Goal: Communication & Community: Ask a question

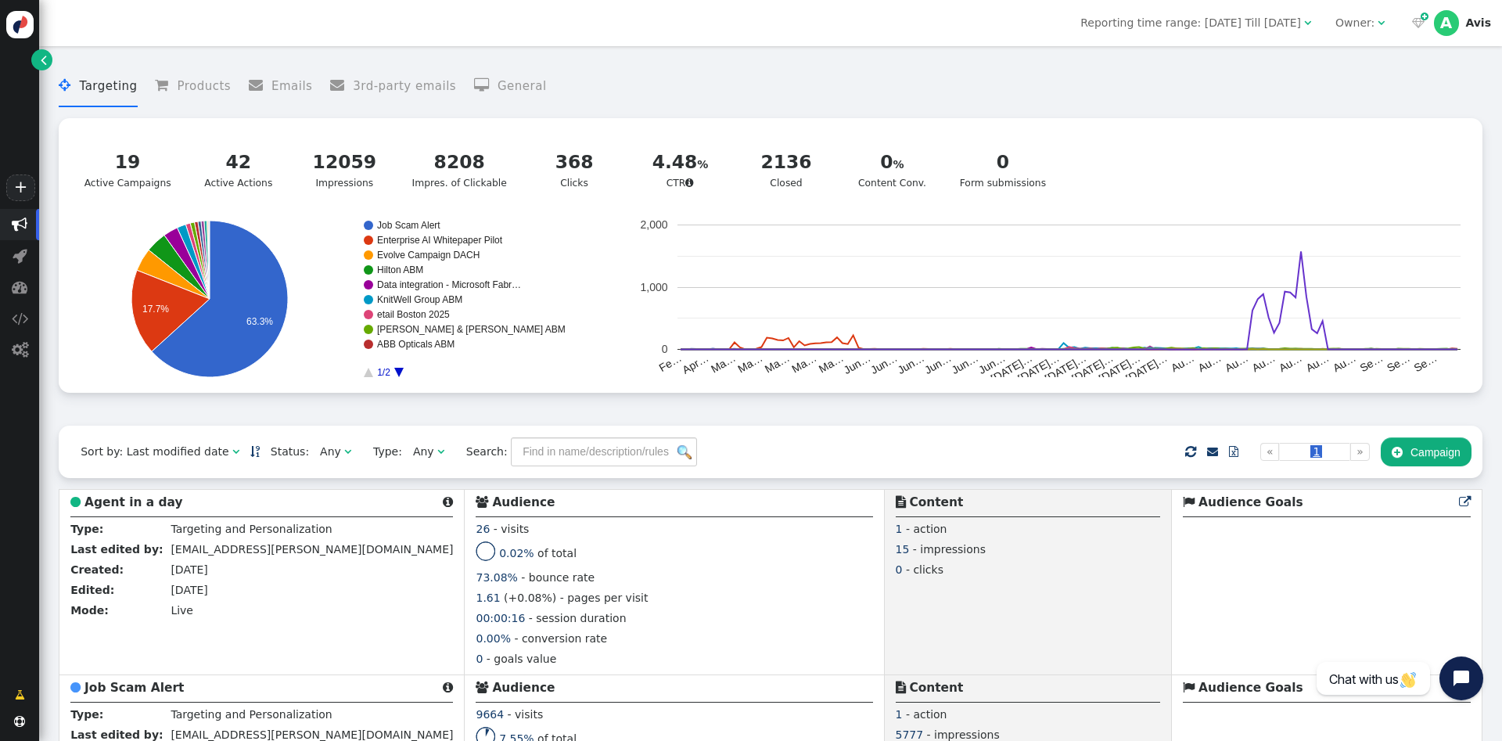
scroll to position [2159, 0]
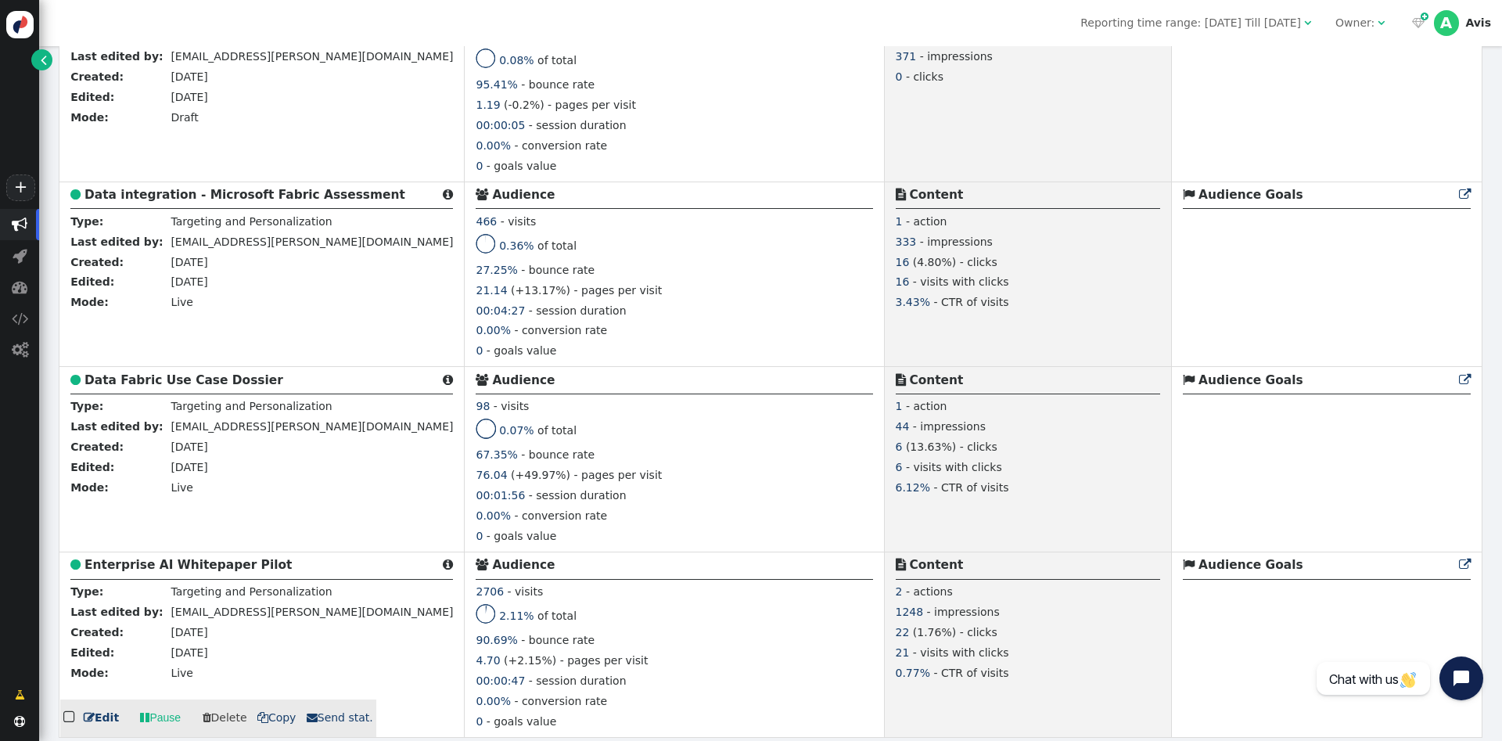
click at [105, 719] on link " Edit" at bounding box center [101, 717] width 35 height 16
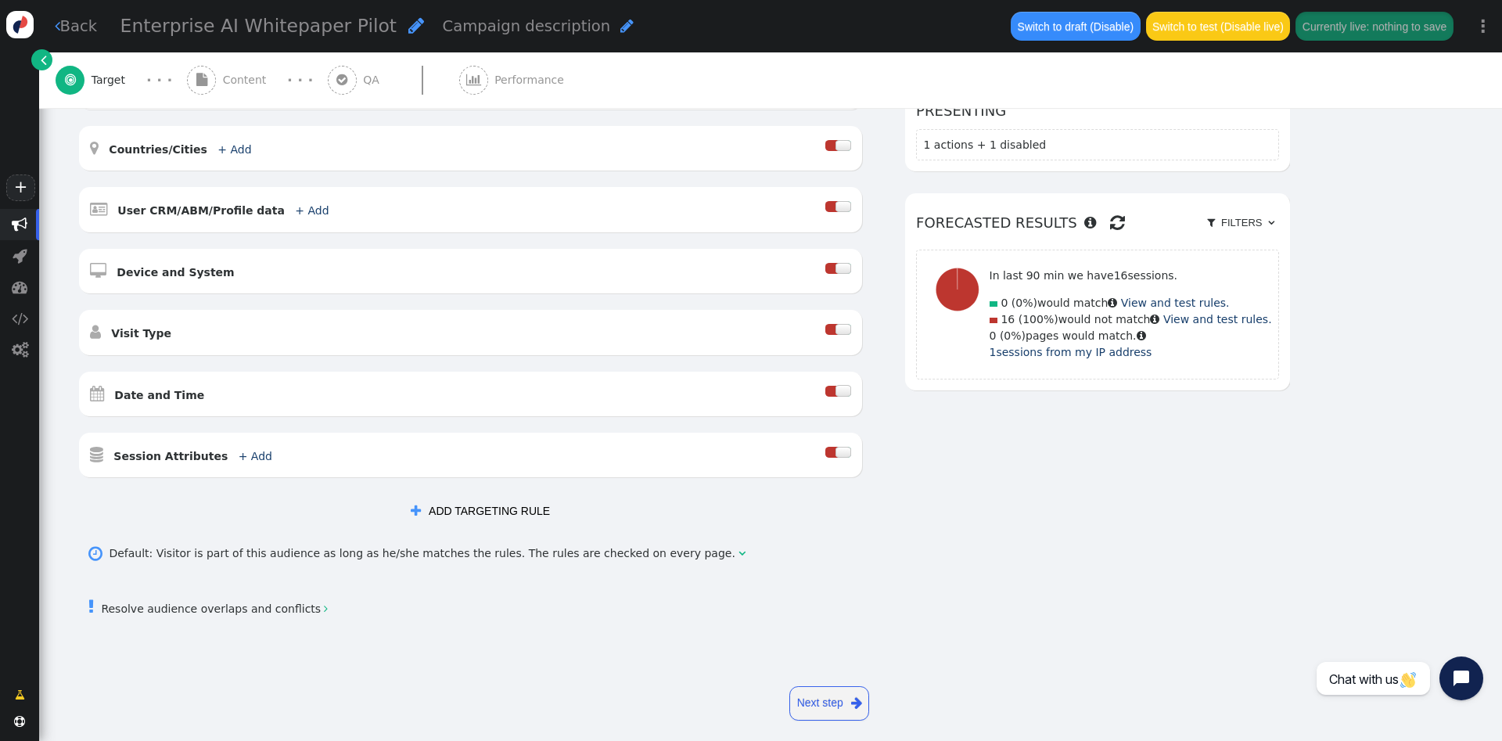
scroll to position [339, 0]
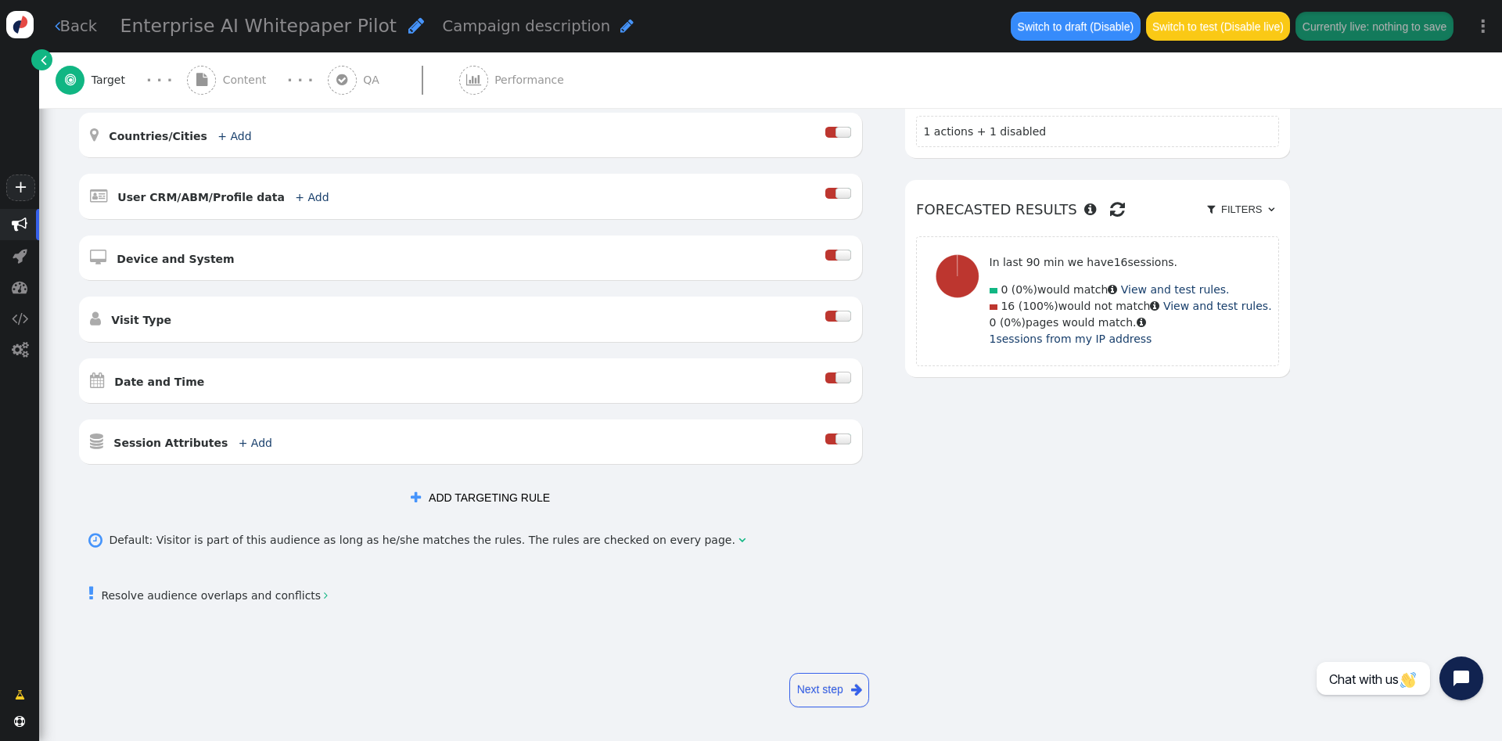
click at [197, 79] on span "" at bounding box center [201, 80] width 11 height 13
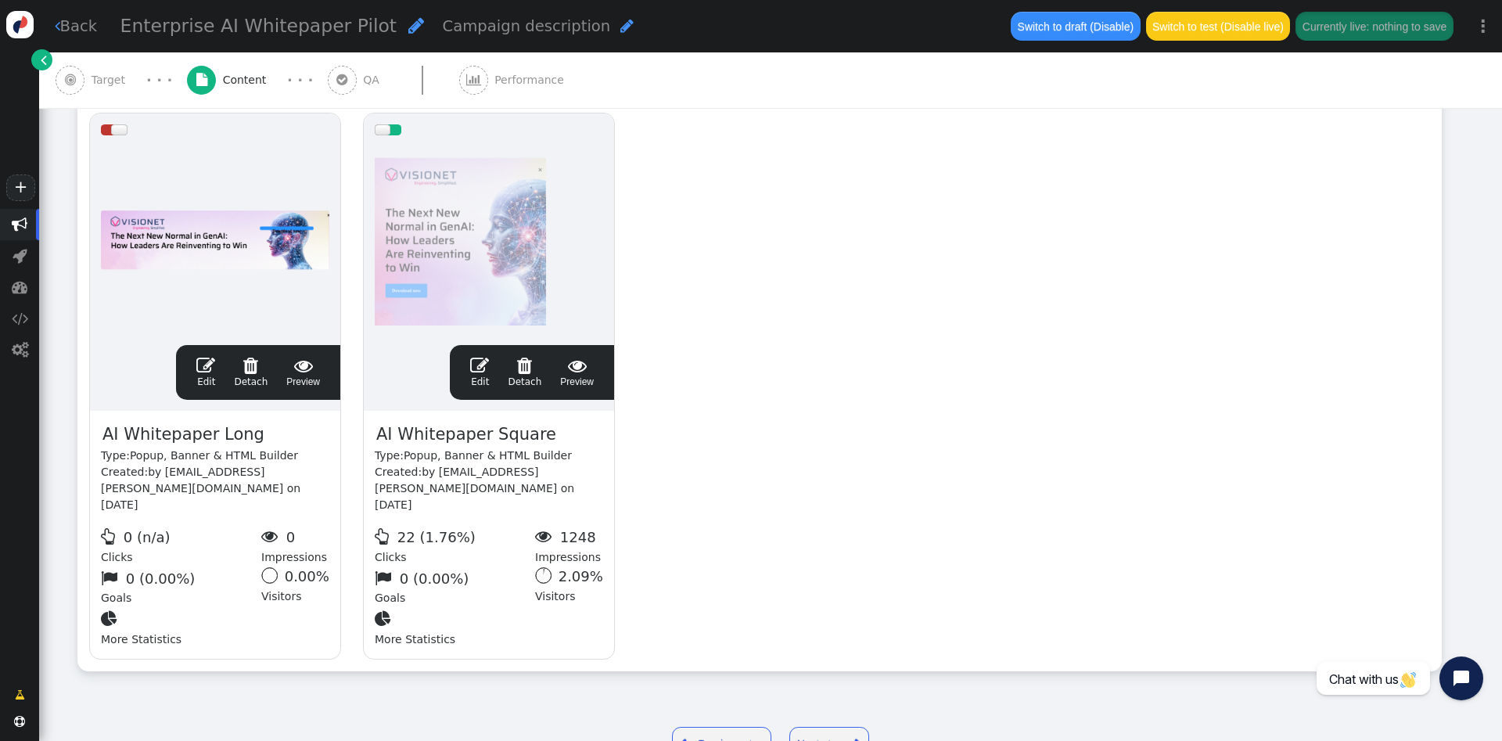
click at [352, 90] on div " QA" at bounding box center [357, 80] width 59 height 56
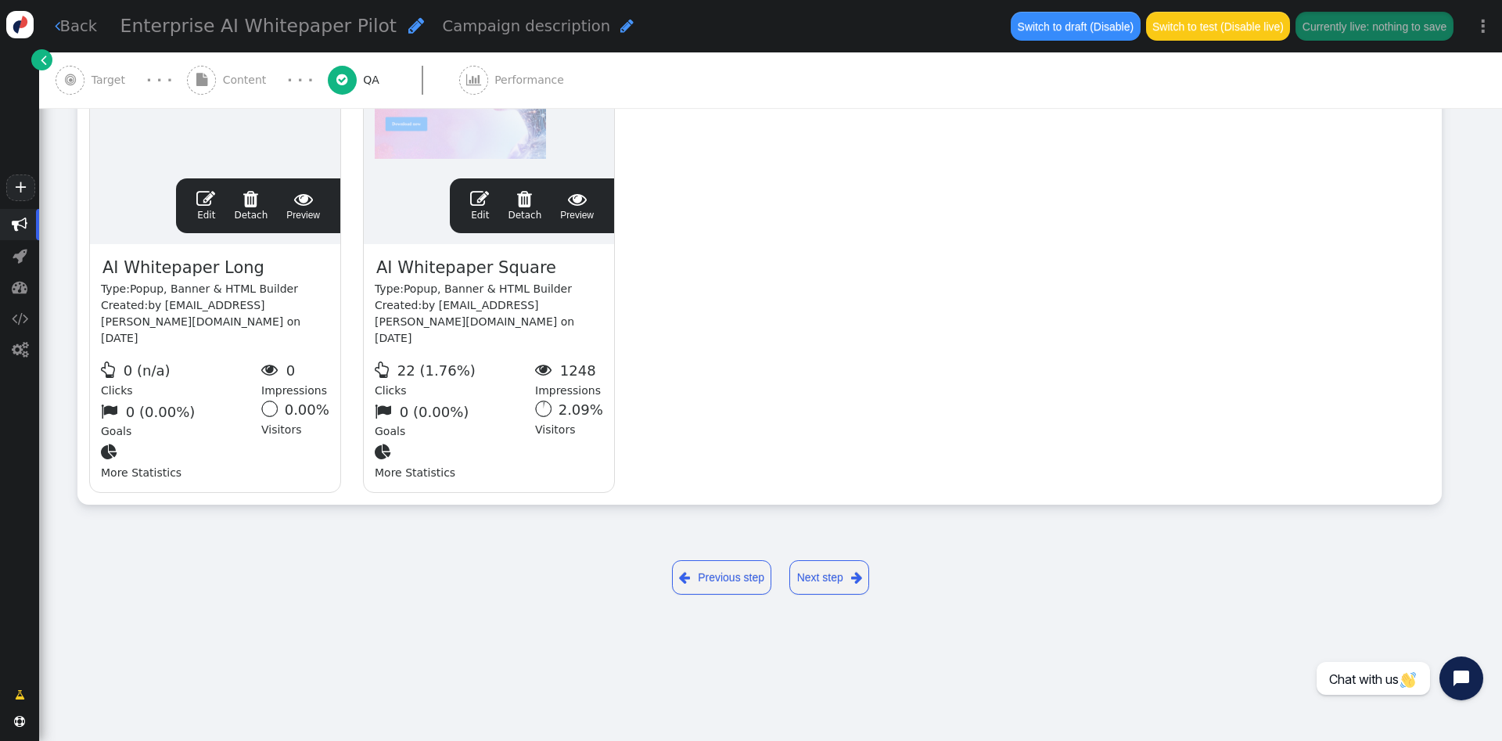
scroll to position [0, 0]
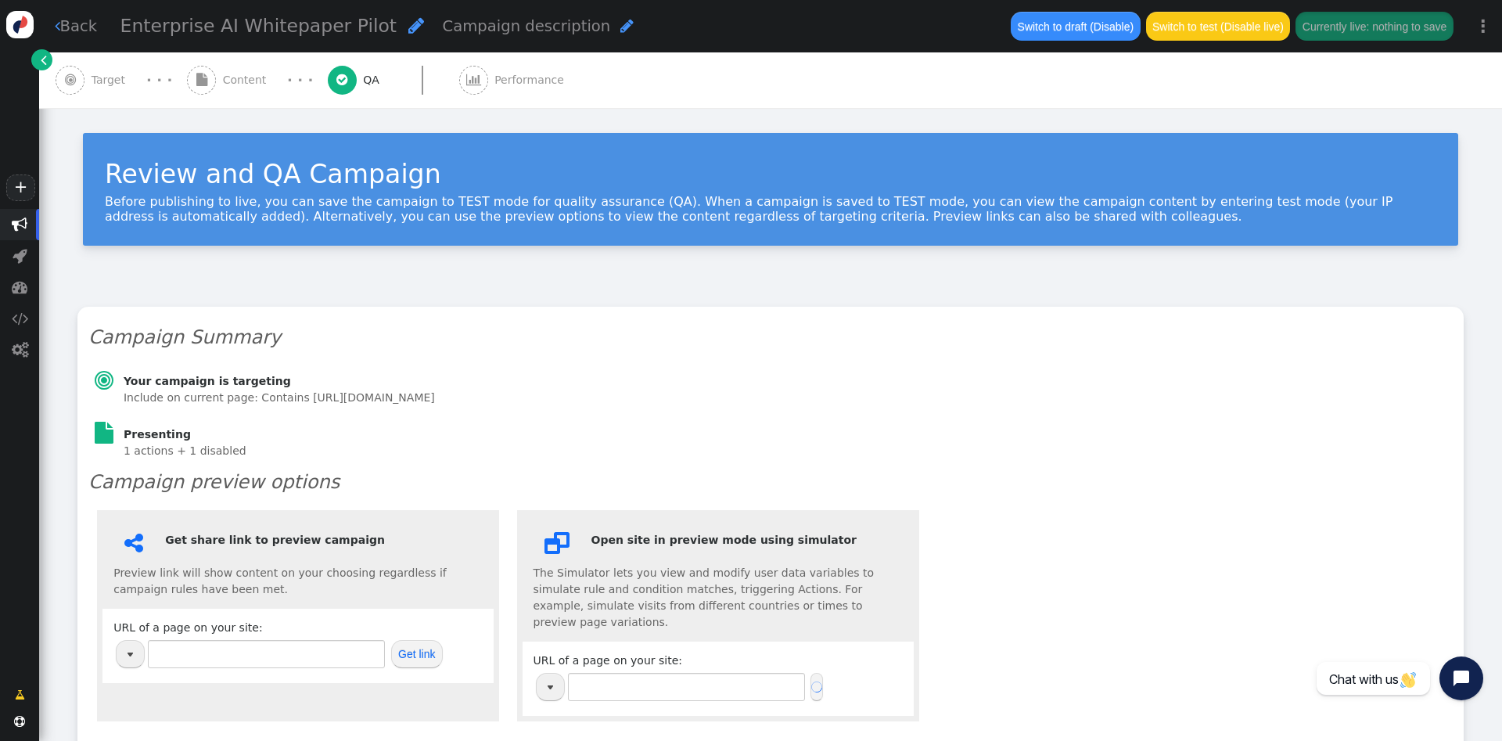
type input "[URL][DOMAIN_NAME]"
click at [420, 647] on button "Get link" at bounding box center [417, 654] width 52 height 28
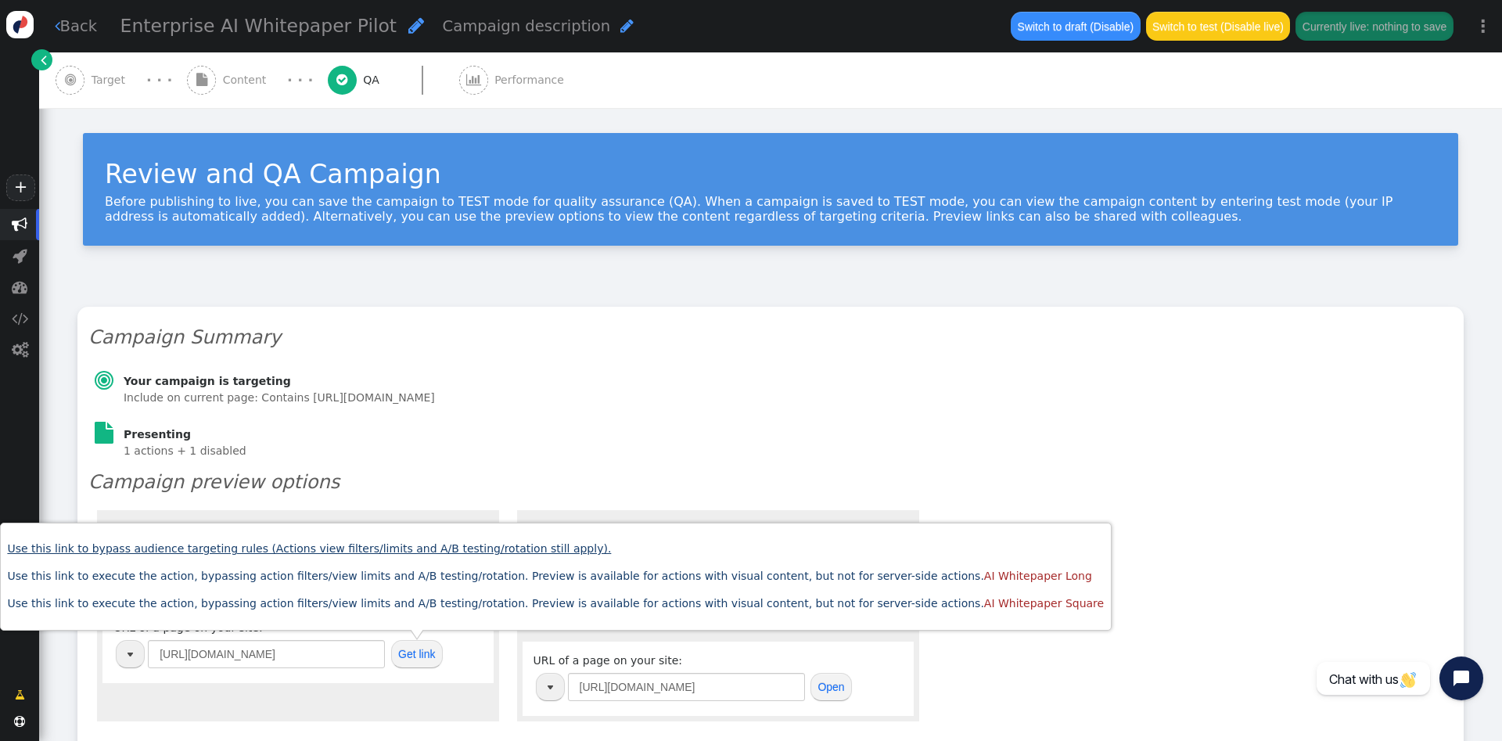
click at [465, 549] on link "Use this link to bypass audience targeting rules (Actions view filters/limits a…" at bounding box center [309, 548] width 604 height 13
click at [330, 436] on h6 "Presenting" at bounding box center [279, 434] width 311 height 16
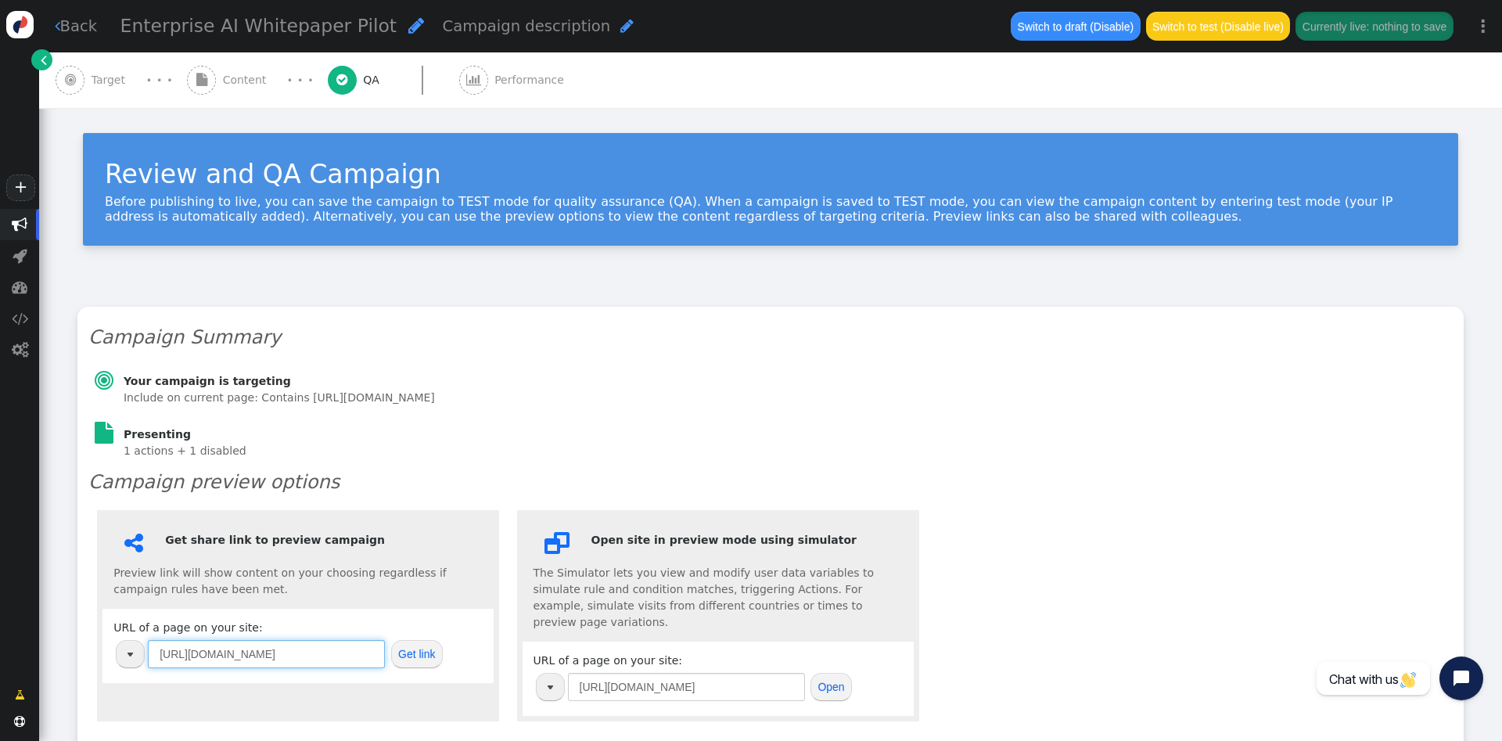
click at [348, 666] on input "[URL][DOMAIN_NAME]" at bounding box center [266, 654] width 237 height 28
paste input "service/data-ai-services/generative-ai"
type input "[URL][DOMAIN_NAME]"
click at [397, 654] on button "Get link" at bounding box center [417, 654] width 52 height 28
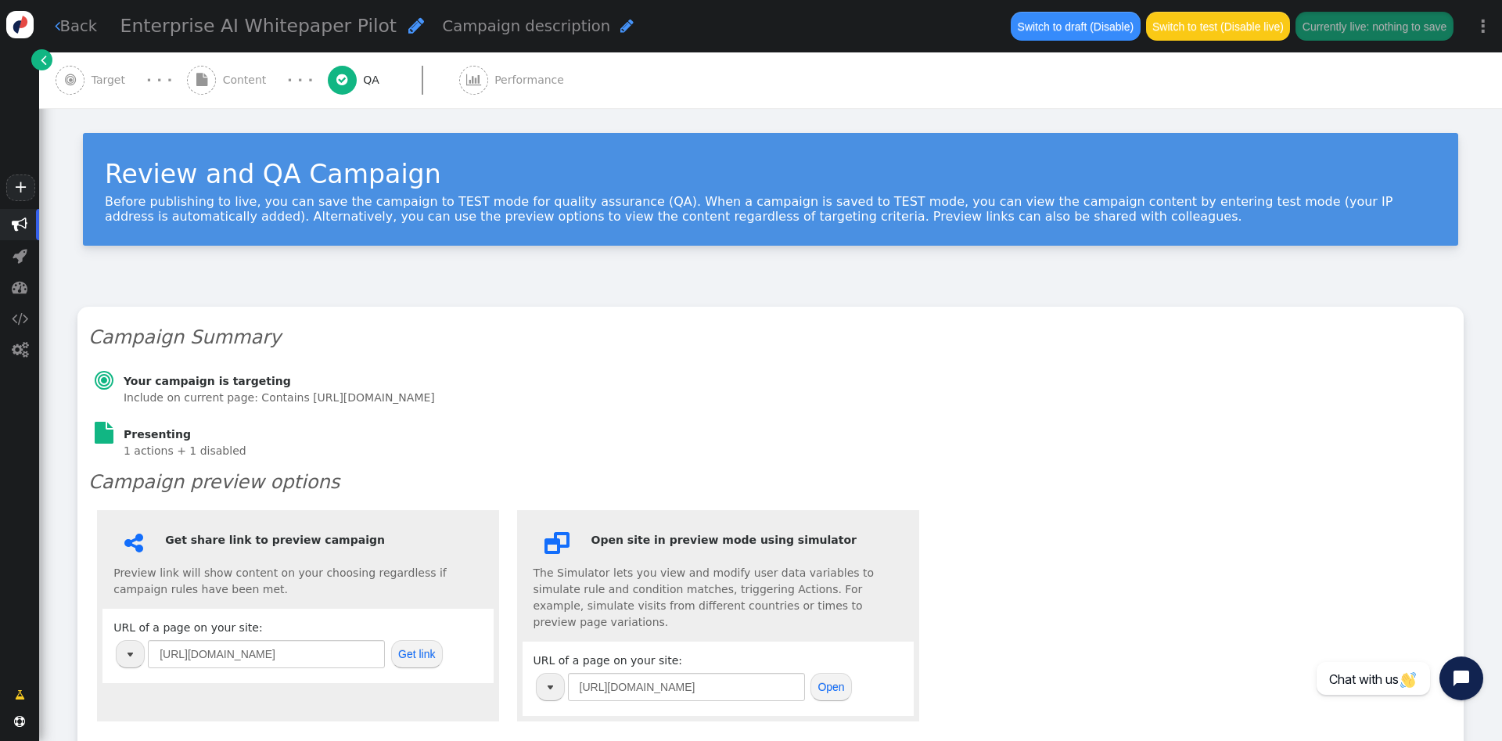
scroll to position [0, 0]
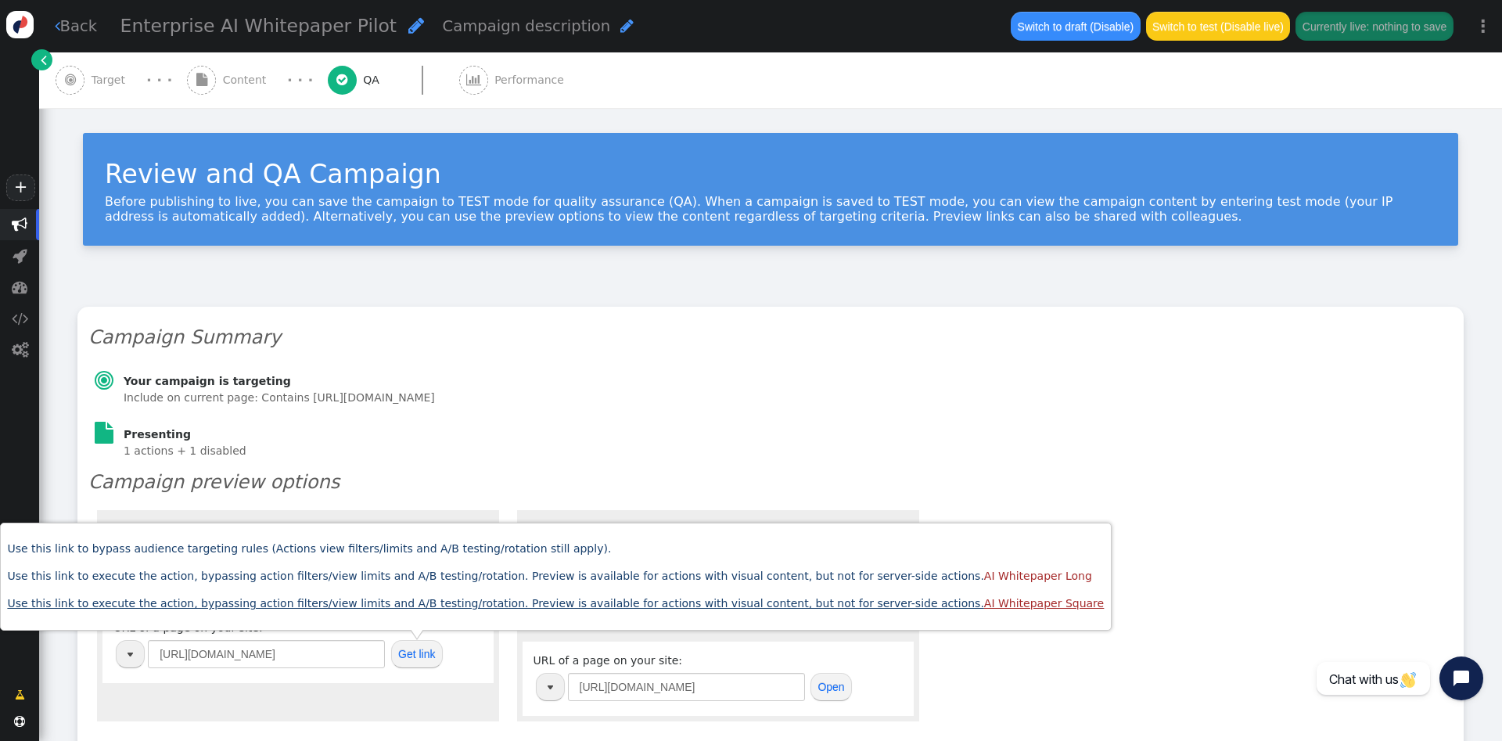
click at [770, 609] on link "Use this link to execute the action, bypassing action filters/view limits and A…" at bounding box center [555, 603] width 1097 height 13
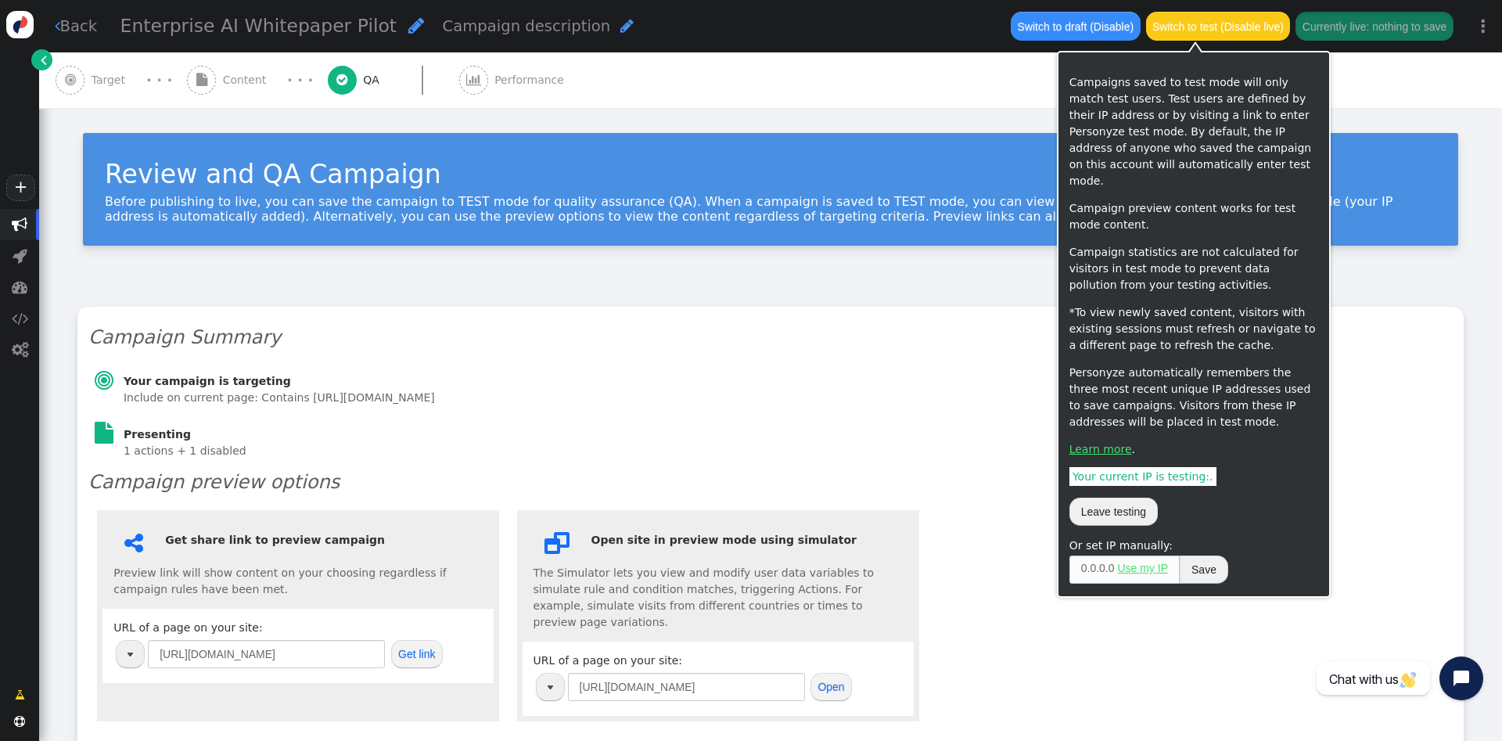
click at [1229, 29] on button "Switch to test (Disable live)" at bounding box center [1218, 26] width 145 height 28
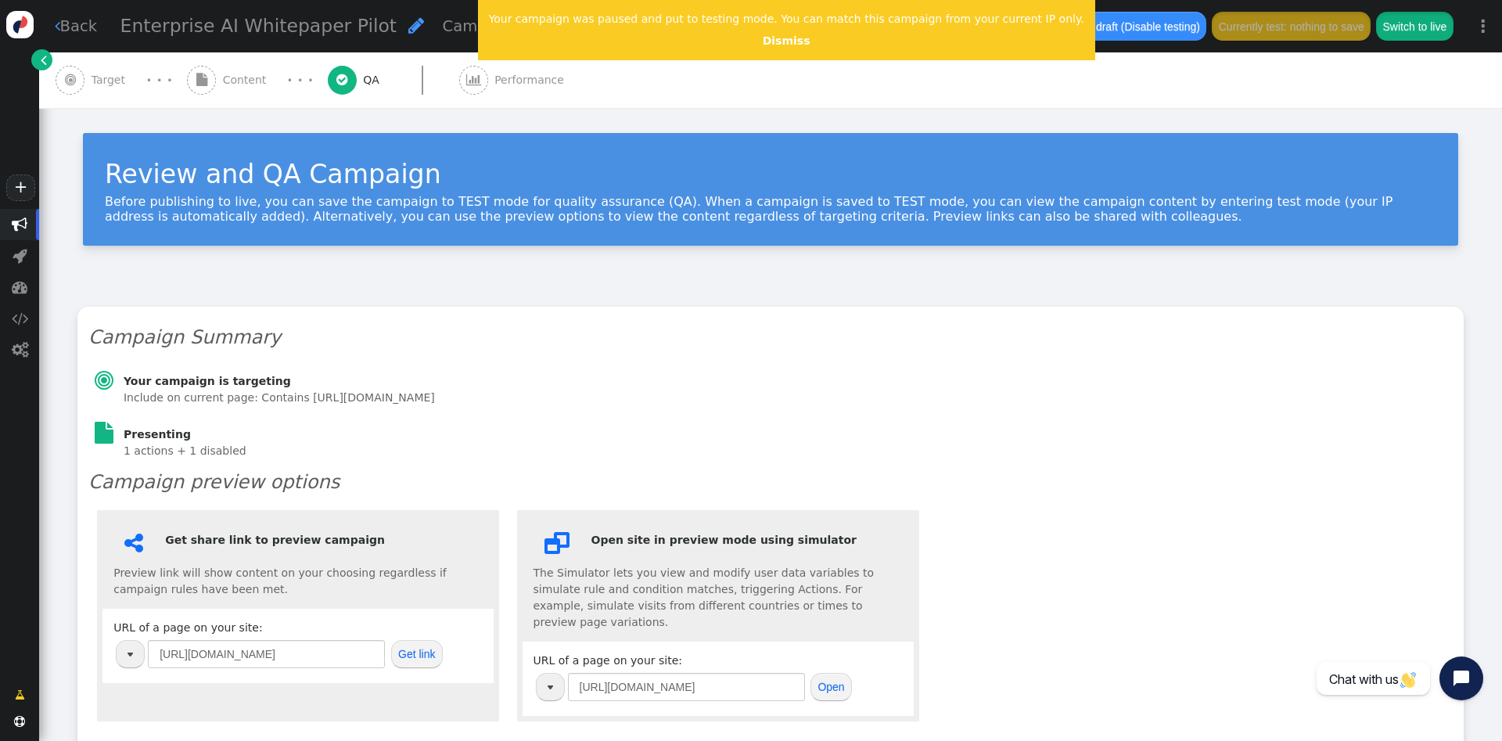
click at [1406, 19] on button "Switch to live" at bounding box center [1414, 26] width 77 height 28
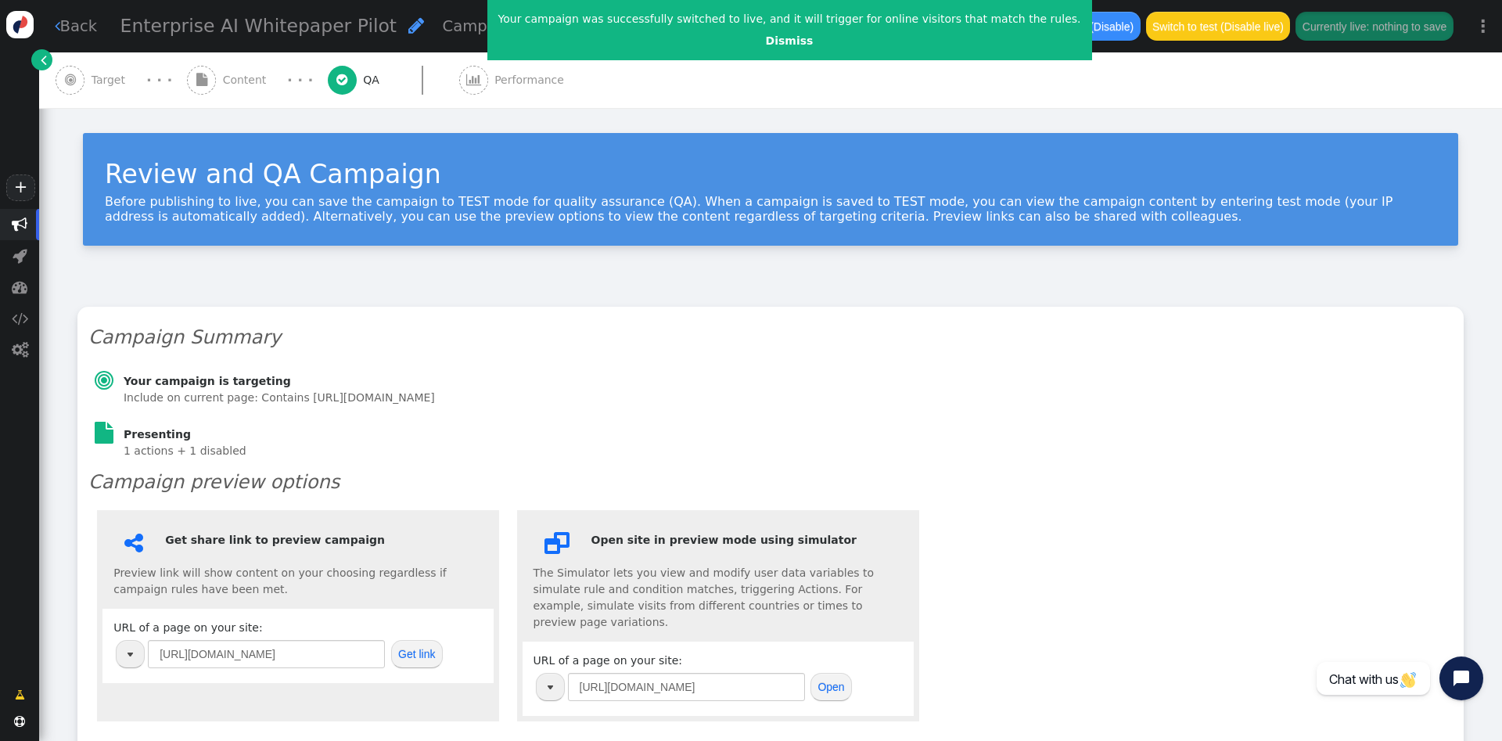
click at [65, 27] on link " Back" at bounding box center [76, 26] width 43 height 23
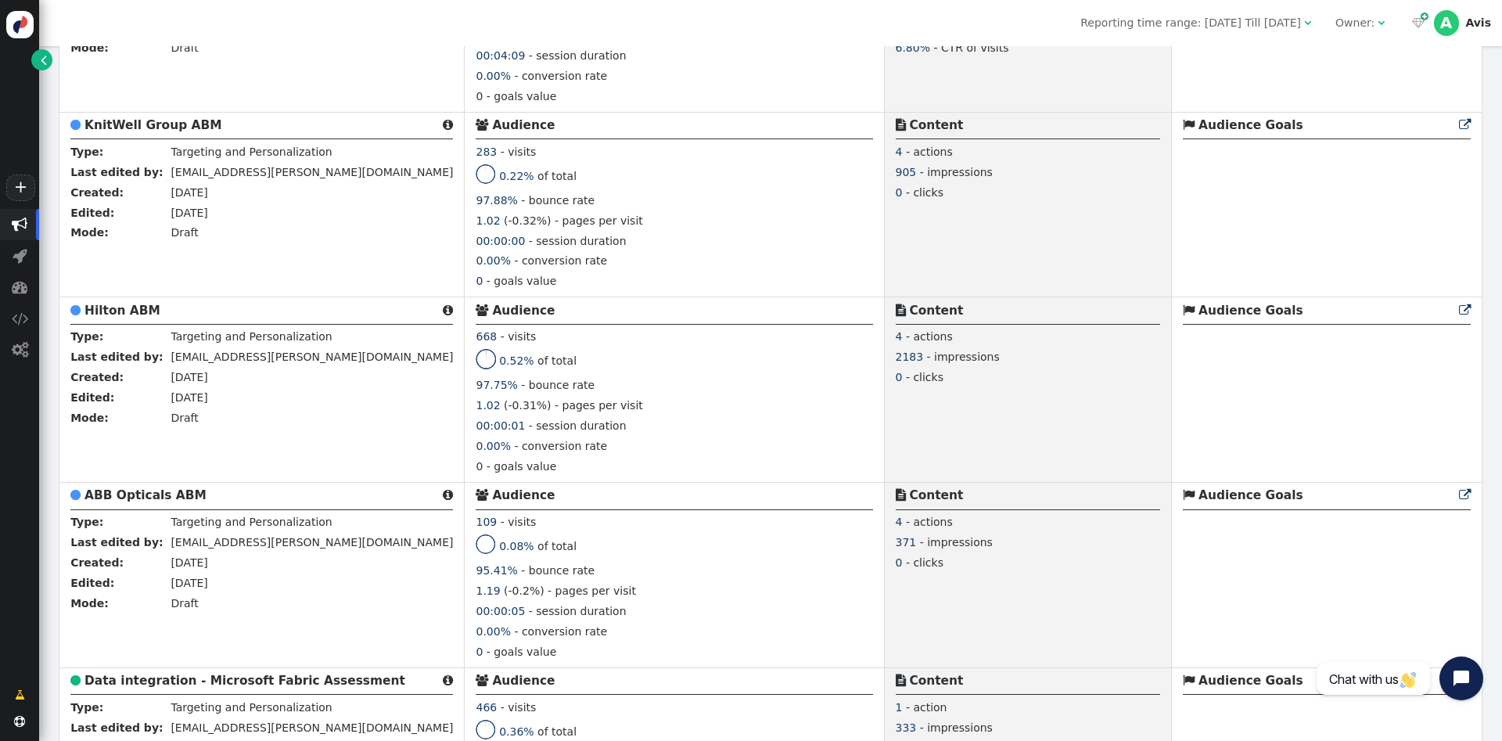
scroll to position [2159, 0]
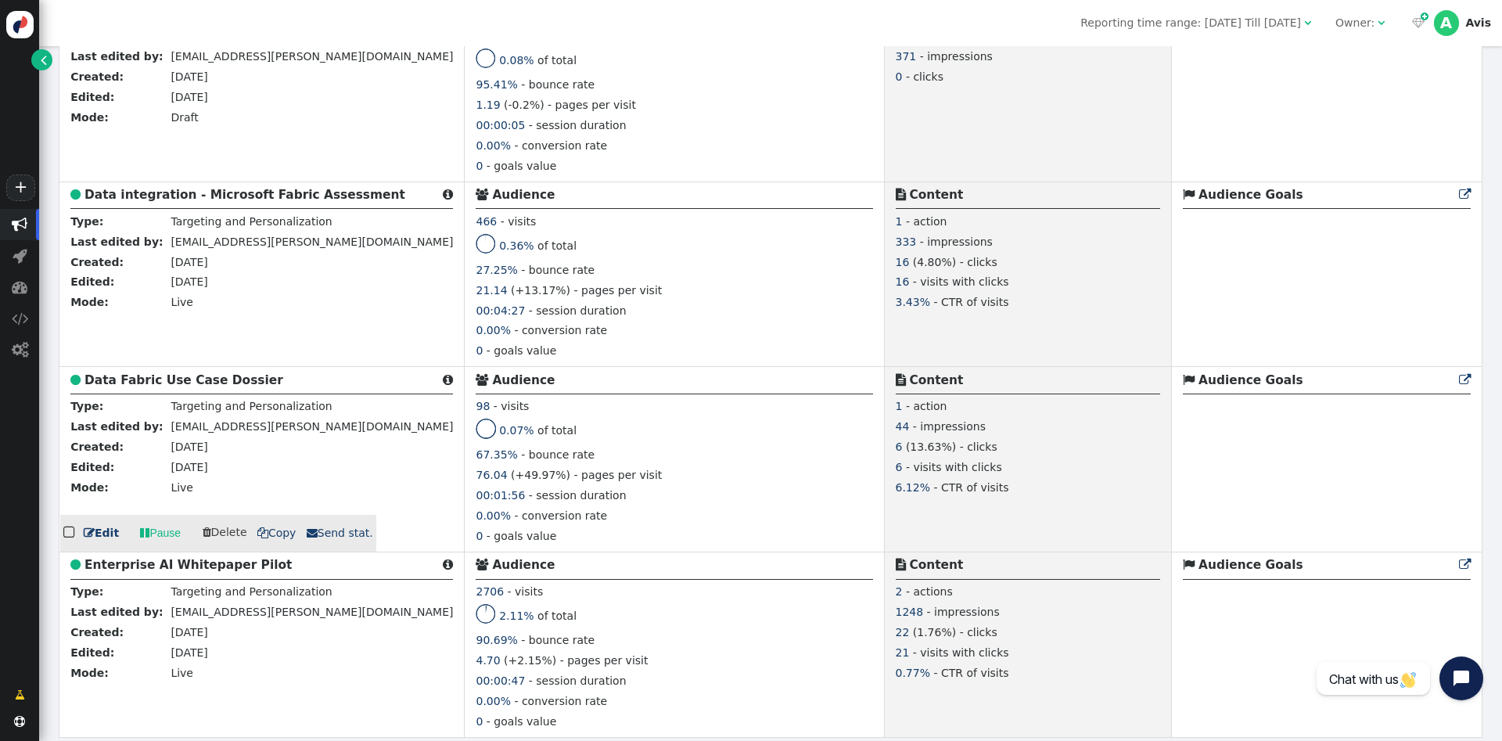
click at [200, 465] on span "[DATE]" at bounding box center [189, 467] width 37 height 13
click at [180, 373] on b "Data Fabric Use Case Dossier" at bounding box center [183, 380] width 199 height 14
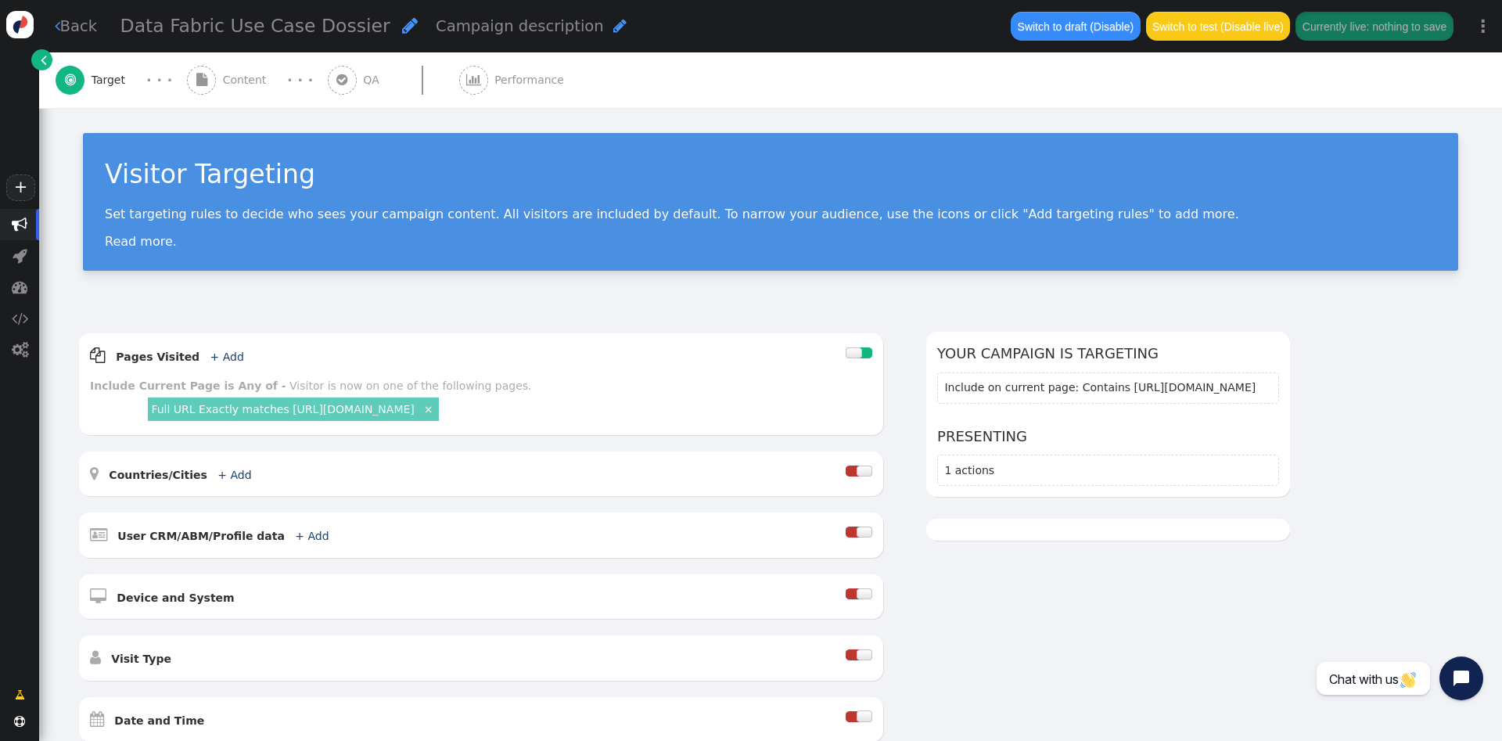
click at [336, 76] on span "" at bounding box center [341, 80] width 11 height 13
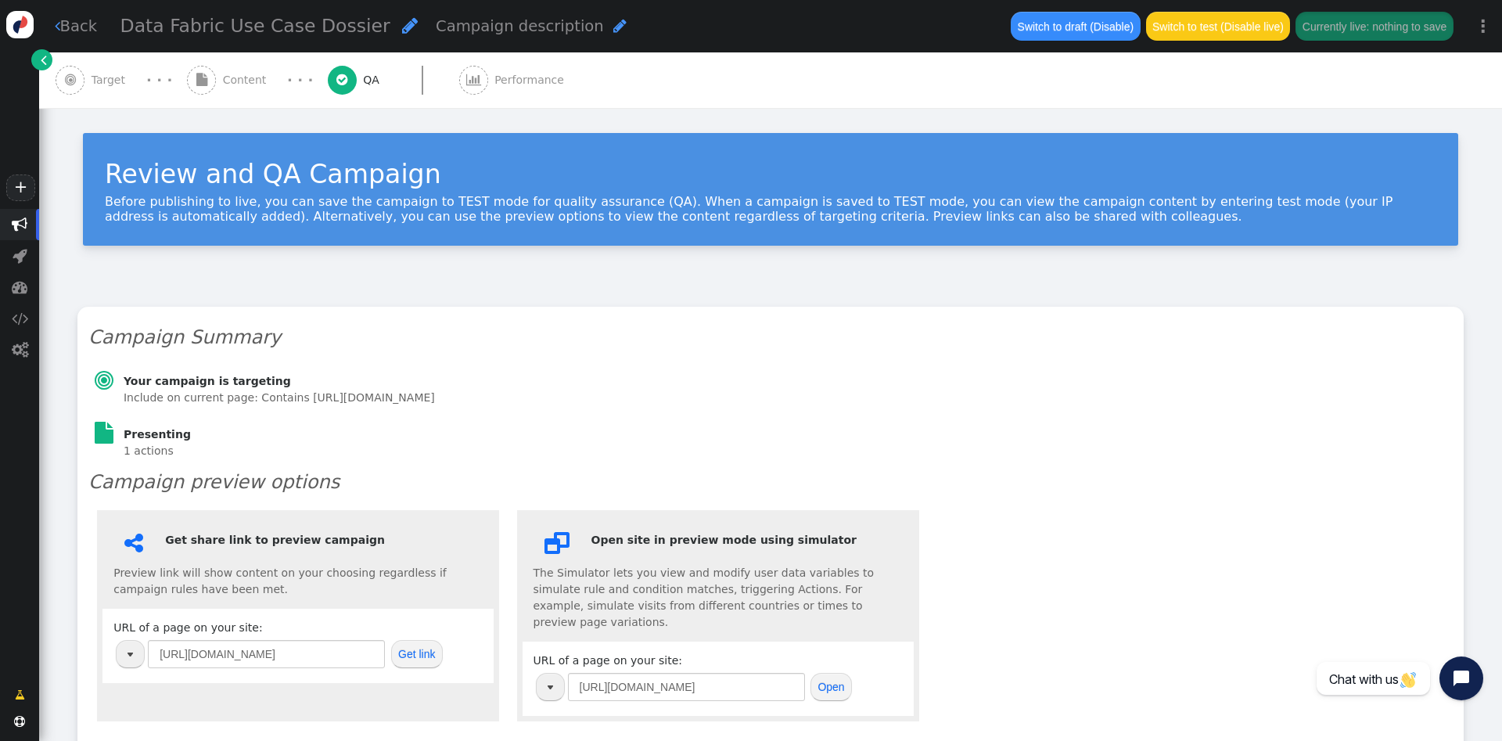
click at [197, 72] on span "" at bounding box center [201, 80] width 29 height 29
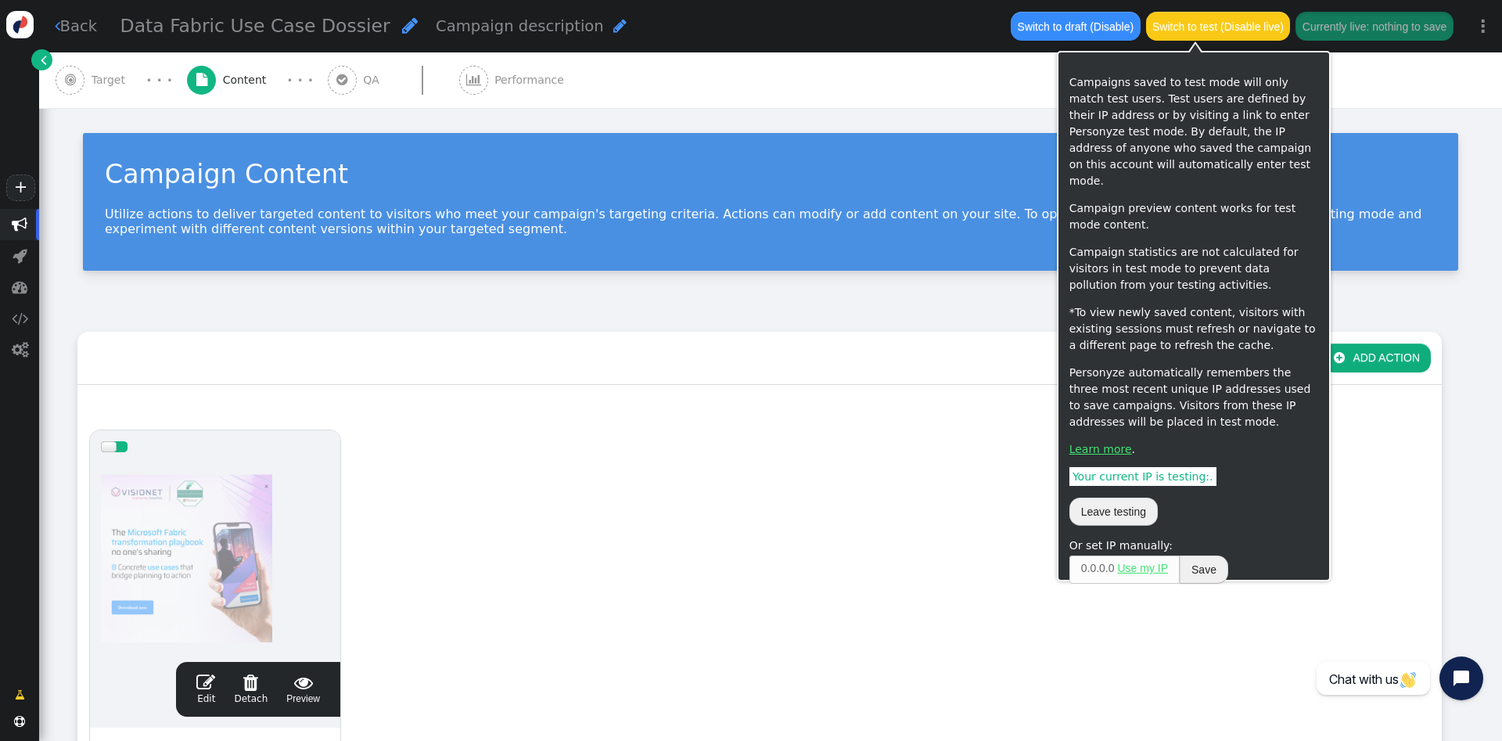
click at [1253, 35] on button "Switch to test (Disable live)" at bounding box center [1218, 26] width 145 height 28
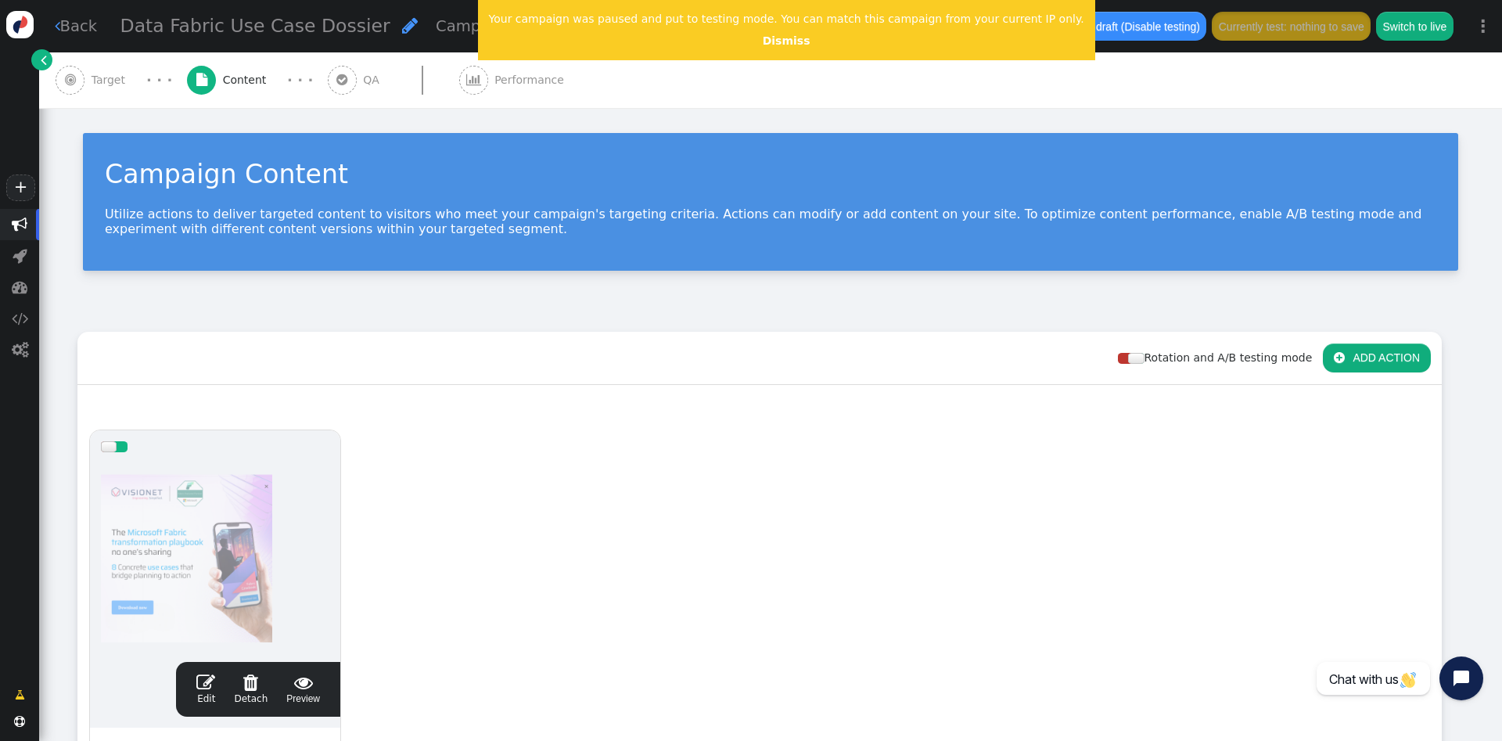
click at [1435, 33] on button "Switch to live" at bounding box center [1414, 26] width 77 height 28
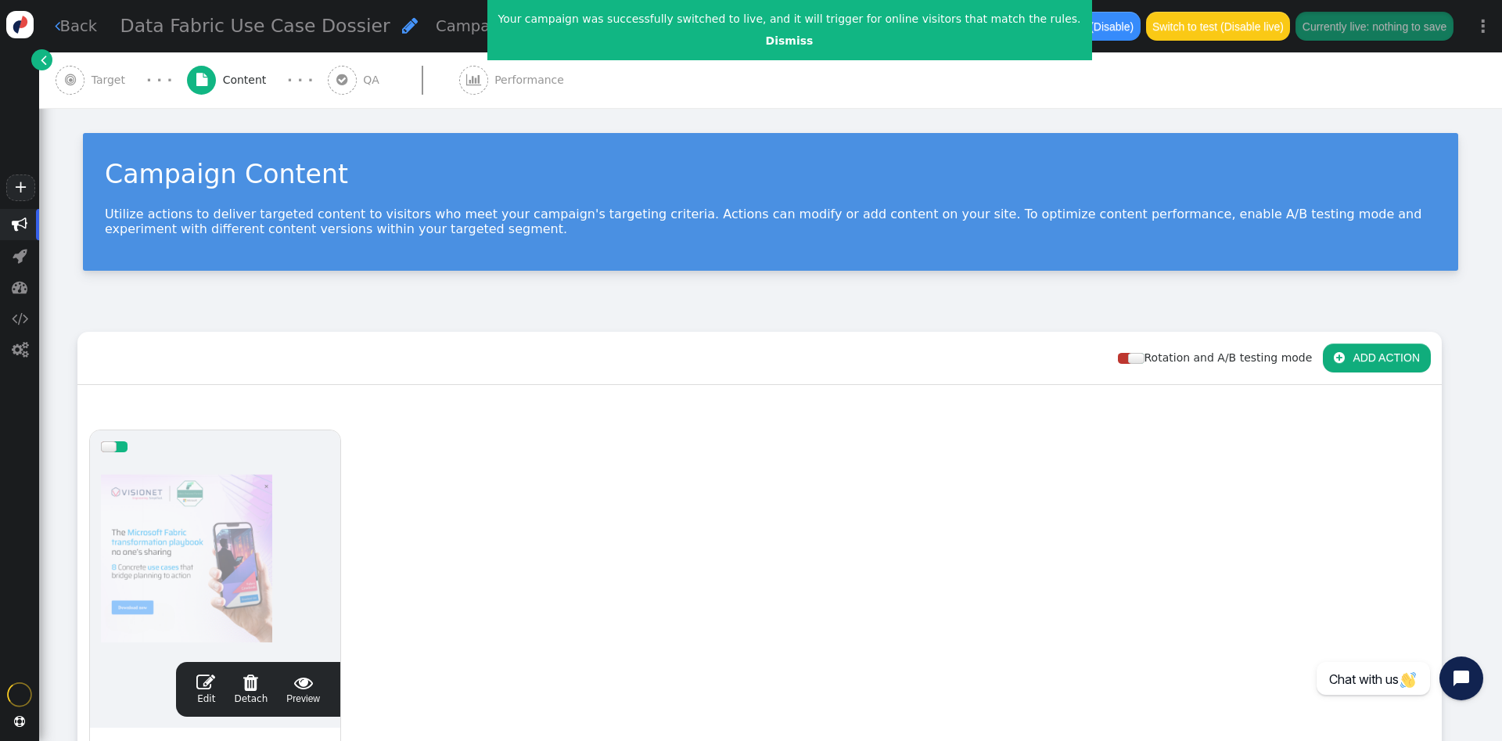
click at [78, 25] on link " Back" at bounding box center [76, 26] width 43 height 23
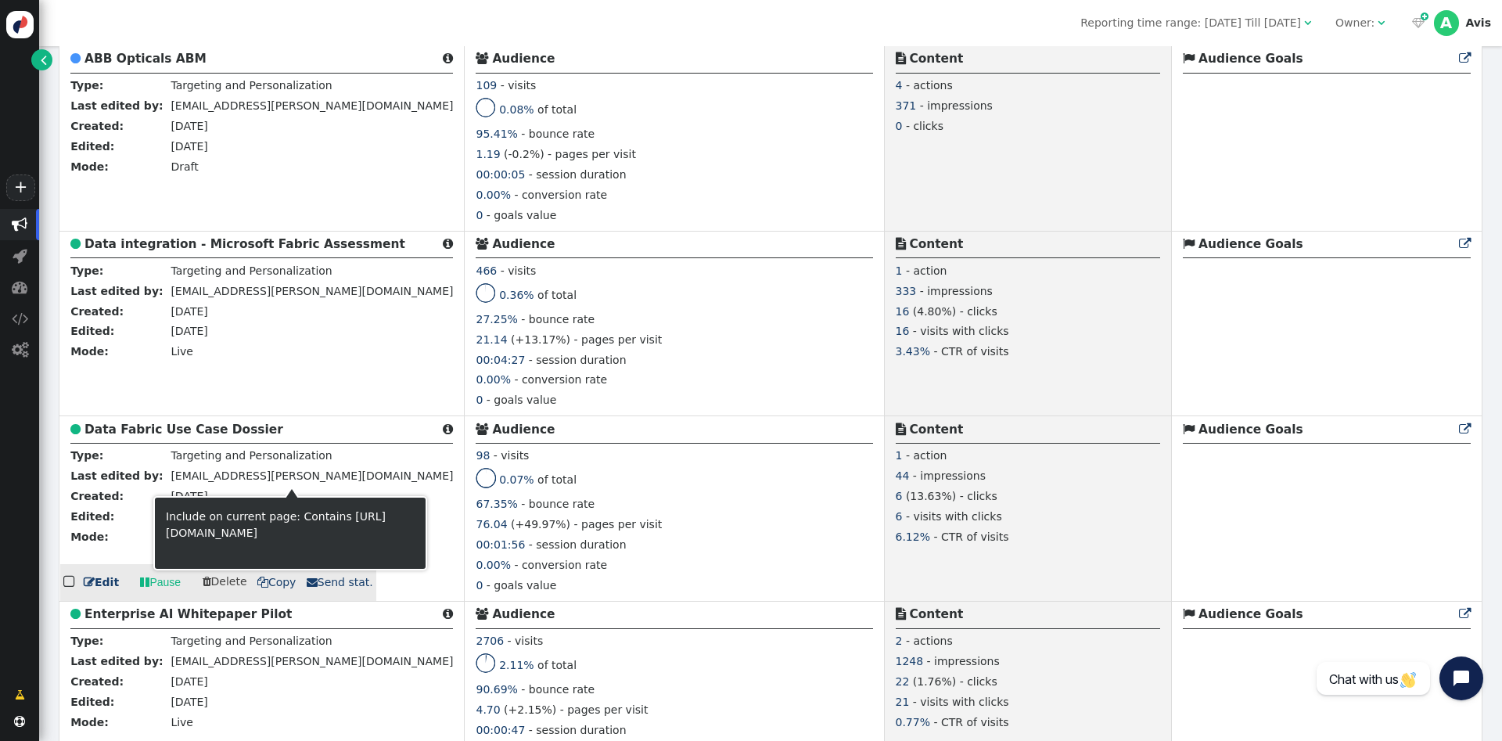
scroll to position [2159, 0]
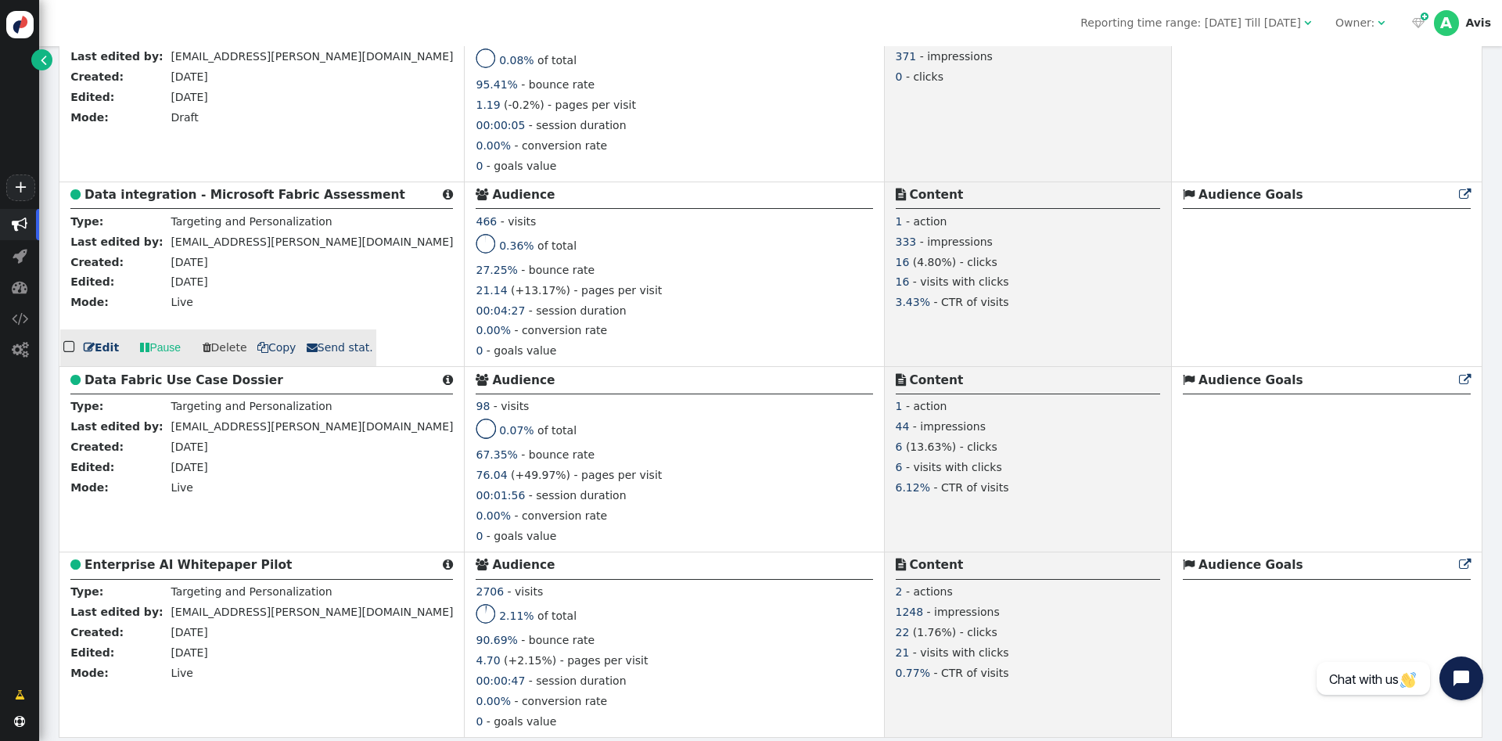
click at [167, 254] on td "[EMAIL_ADDRESS][PERSON_NAME][DOMAIN_NAME]" at bounding box center [310, 244] width 286 height 20
click at [198, 202] on div " Data integration - Microsoft Fabric Assessment " at bounding box center [261, 196] width 382 height 23
click at [201, 188] on b "Data integration - Microsoft Fabric Assessment" at bounding box center [244, 195] width 321 height 14
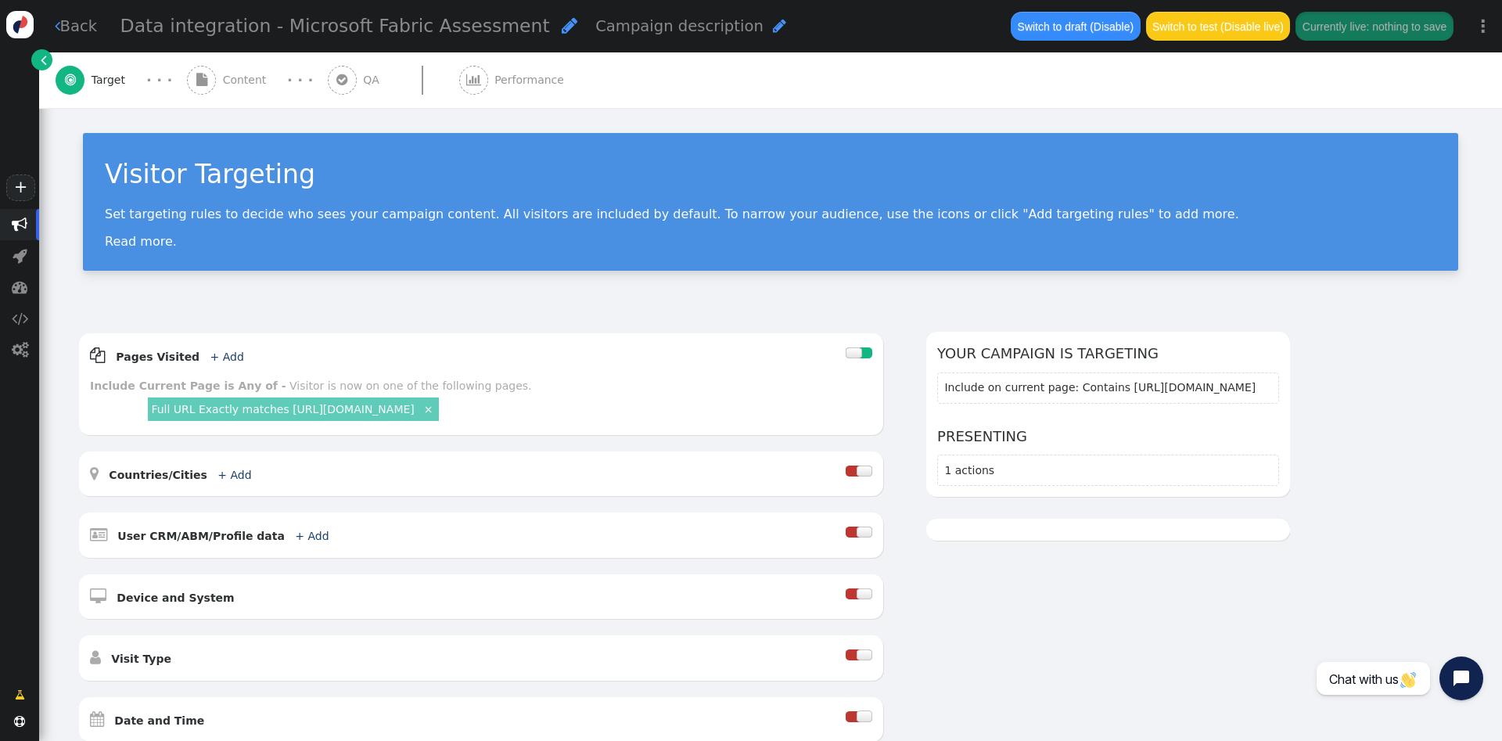
click at [197, 69] on span "" at bounding box center [201, 80] width 29 height 29
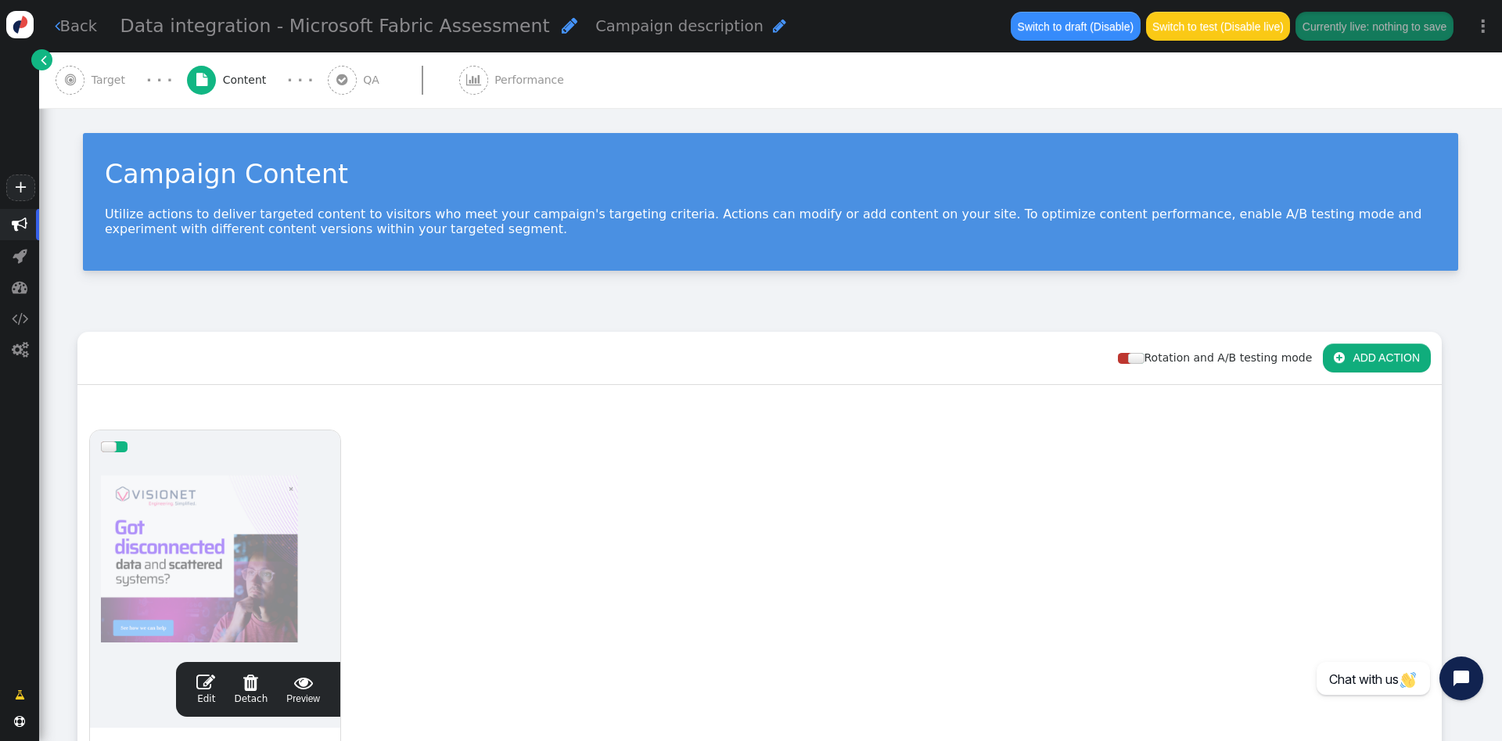
click at [340, 76] on span "" at bounding box center [342, 80] width 29 height 29
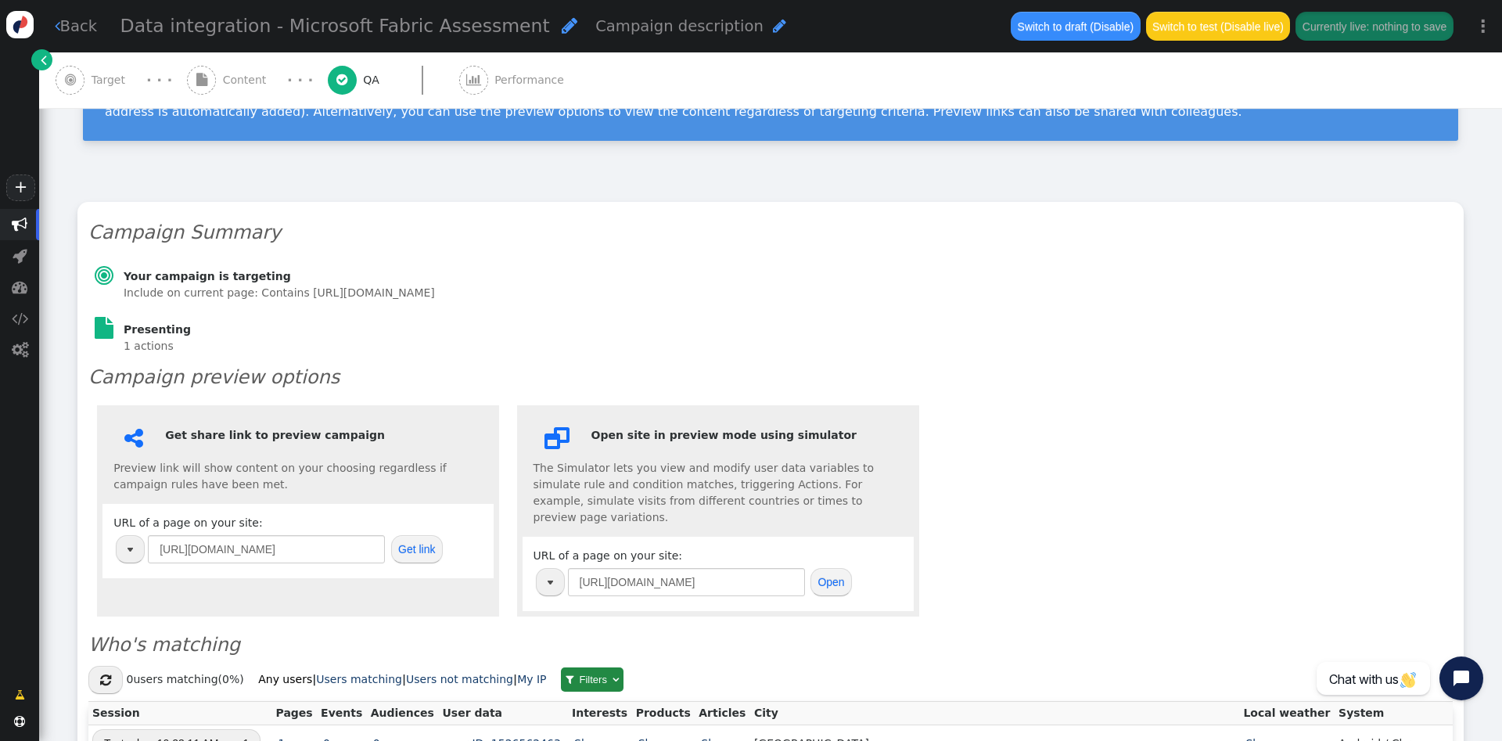
scroll to position [106, 0]
click at [1226, 13] on button "Switch to test (Disable live)" at bounding box center [1218, 26] width 145 height 28
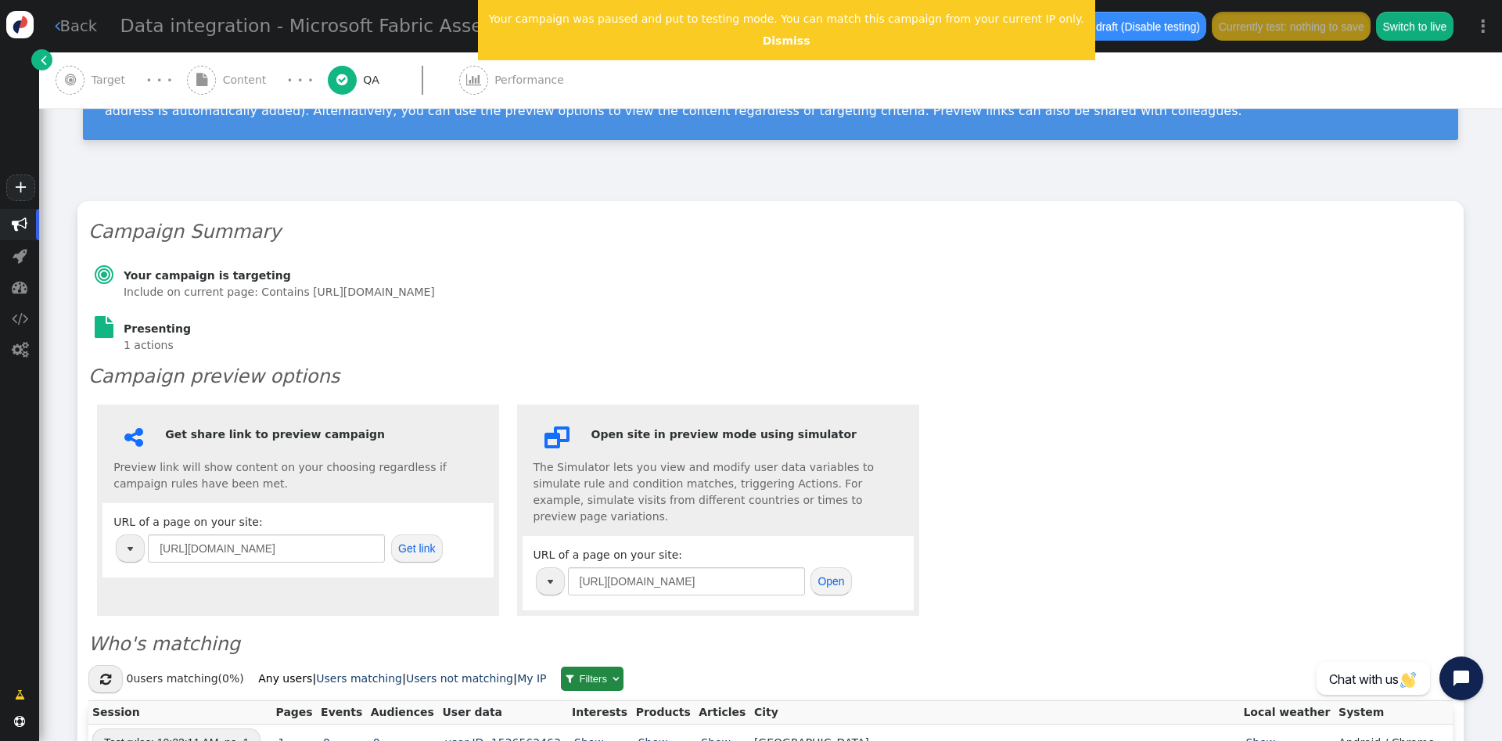
drag, startPoint x: 1391, startPoint y: 4, endPoint x: 1360, endPoint y: 5, distance: 31.3
click at [1366, 5] on div "Switch to draft (Disable testing) Currently test: nothing to save Switch to live" at bounding box center [1247, 26] width 433 height 52
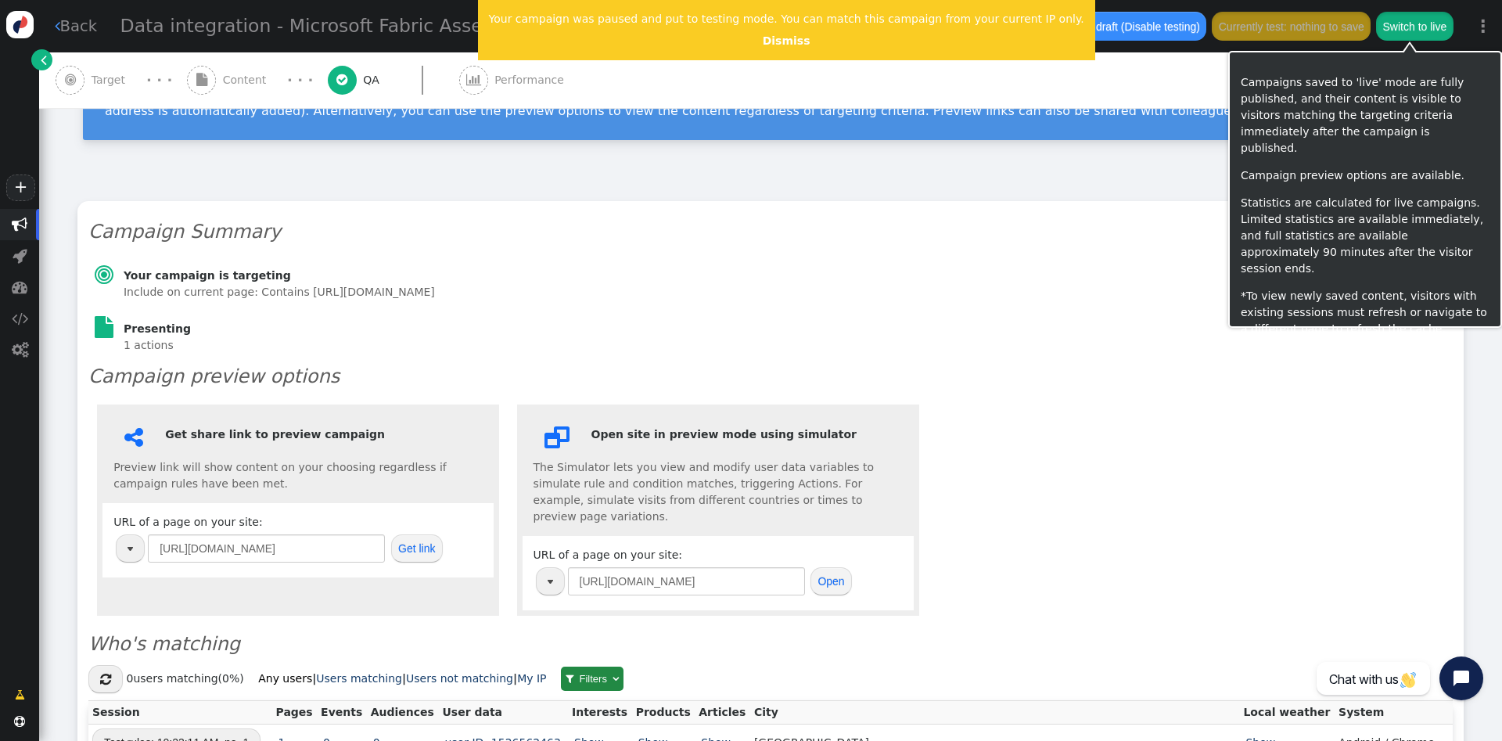
click at [1417, 39] on button "Switch to live" at bounding box center [1414, 26] width 77 height 28
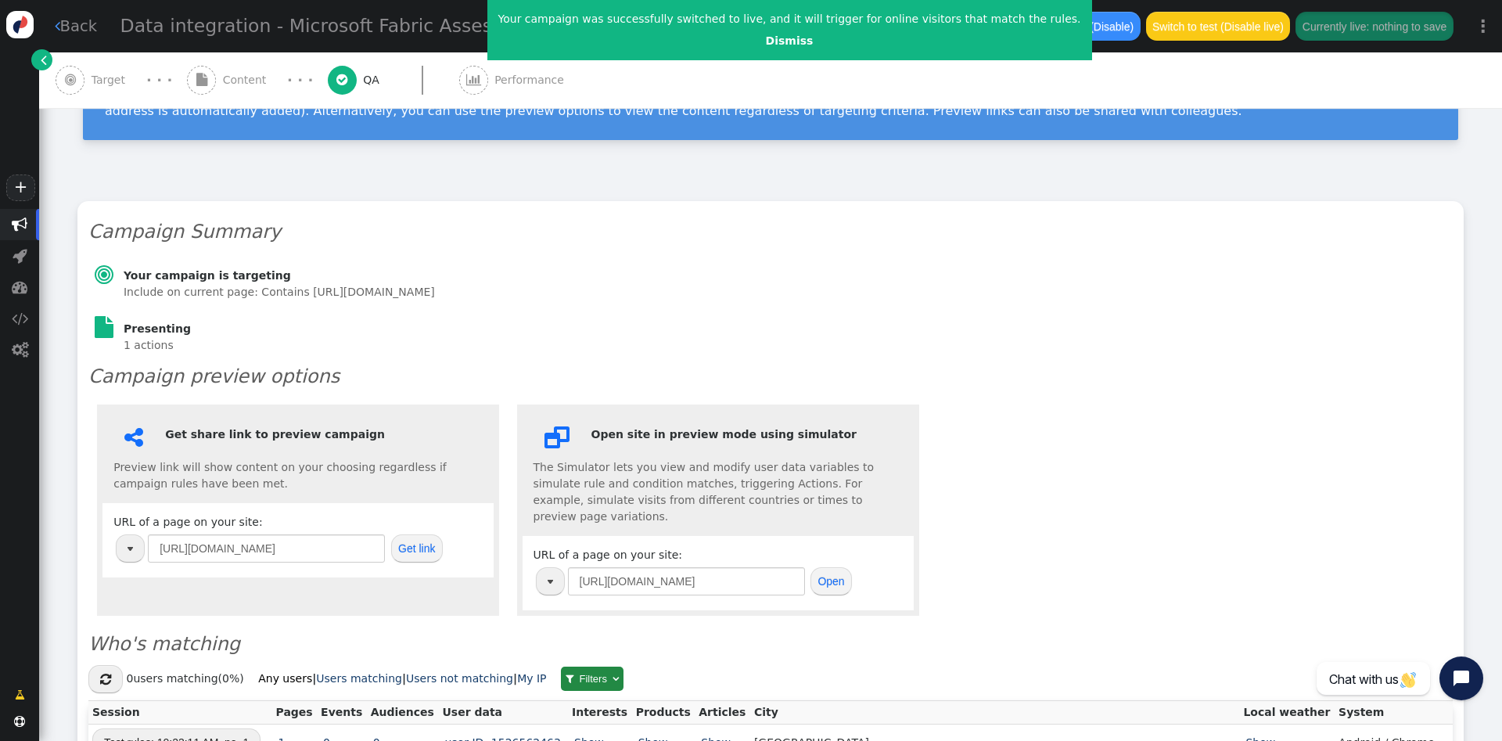
click at [84, 75] on span "" at bounding box center [70, 80] width 29 height 29
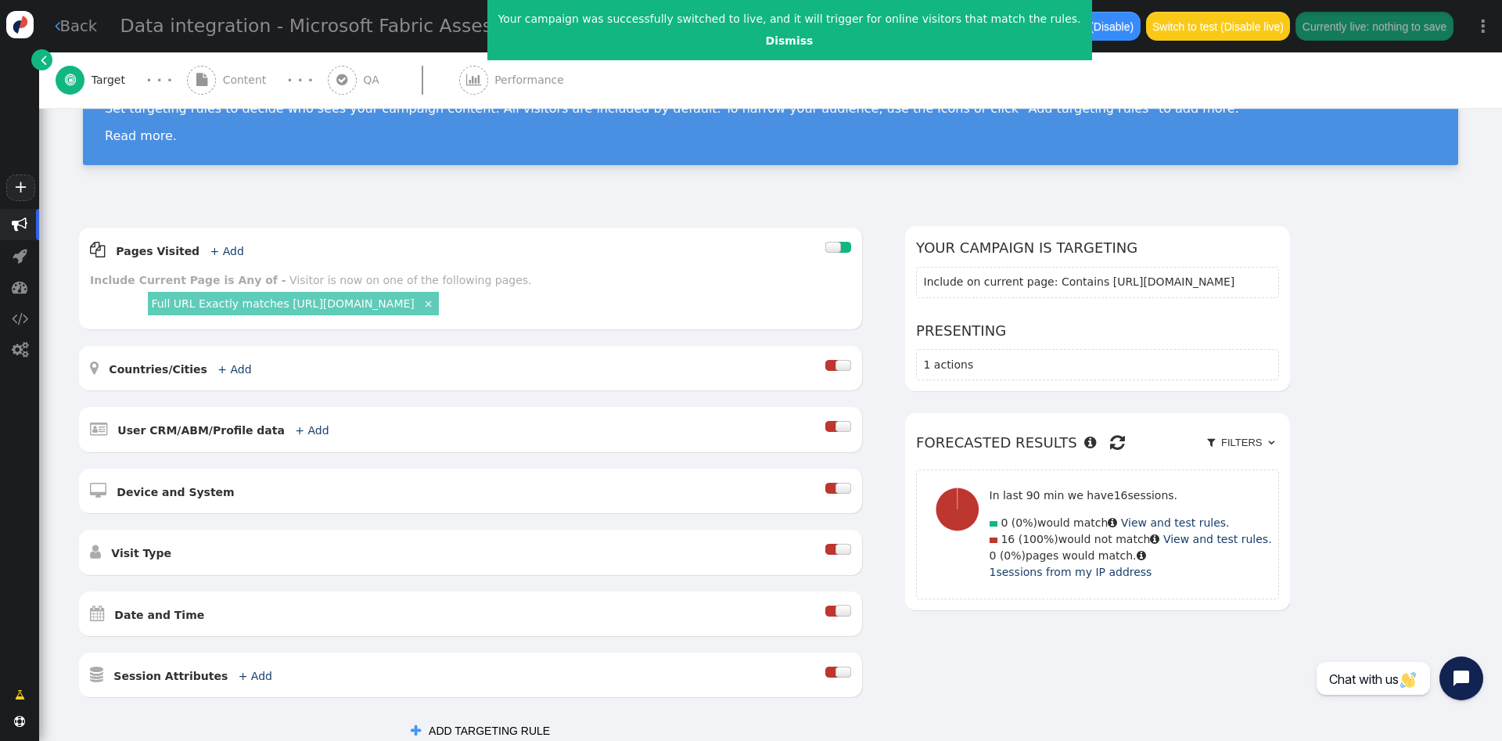
click at [99, 23] on div " Back Data integration - Microsoft Fabric Assessment  Campaign description  …" at bounding box center [770, 26] width 1463 height 52
click at [69, 29] on link " Back" at bounding box center [76, 26] width 43 height 23
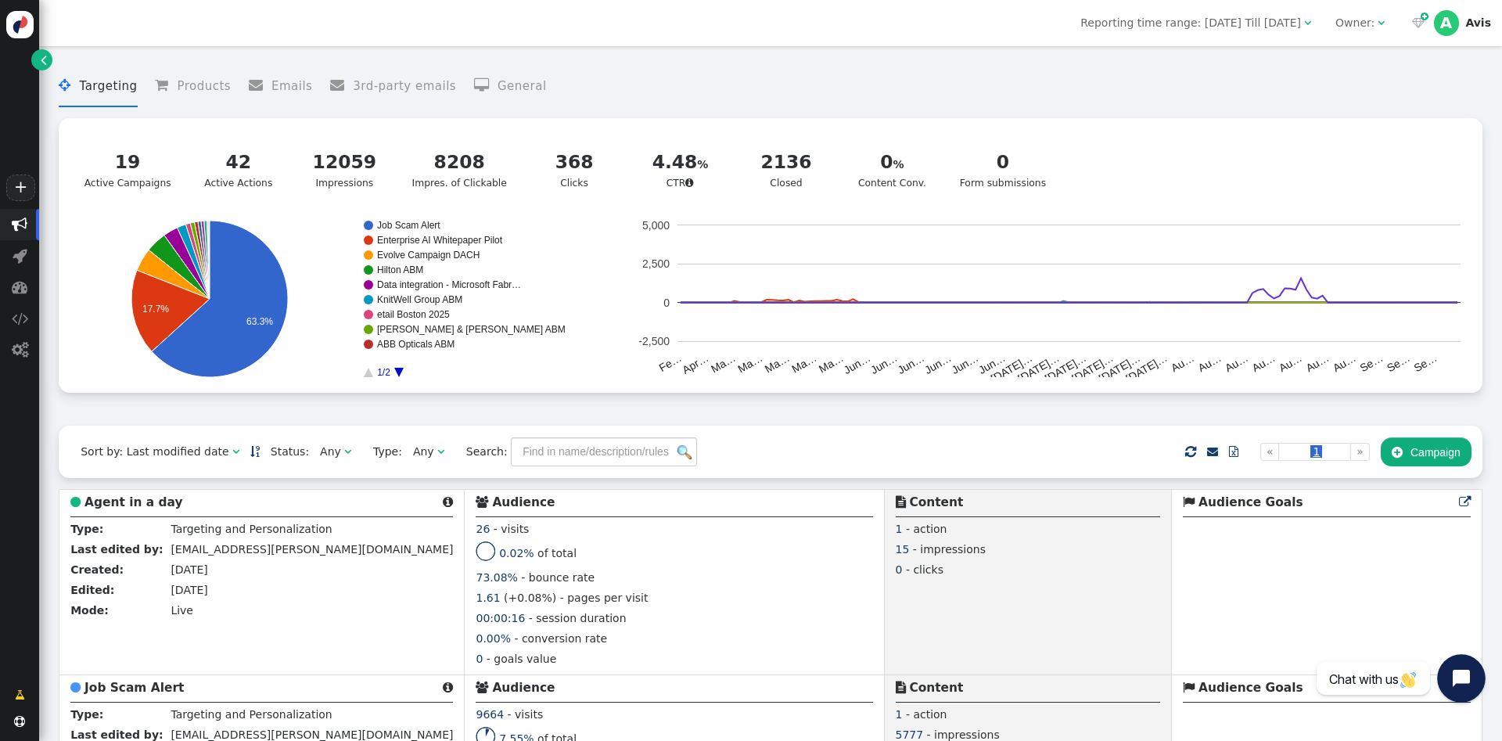
click at [1452, 680] on icon "Open chat widget" at bounding box center [1461, 678] width 20 height 20
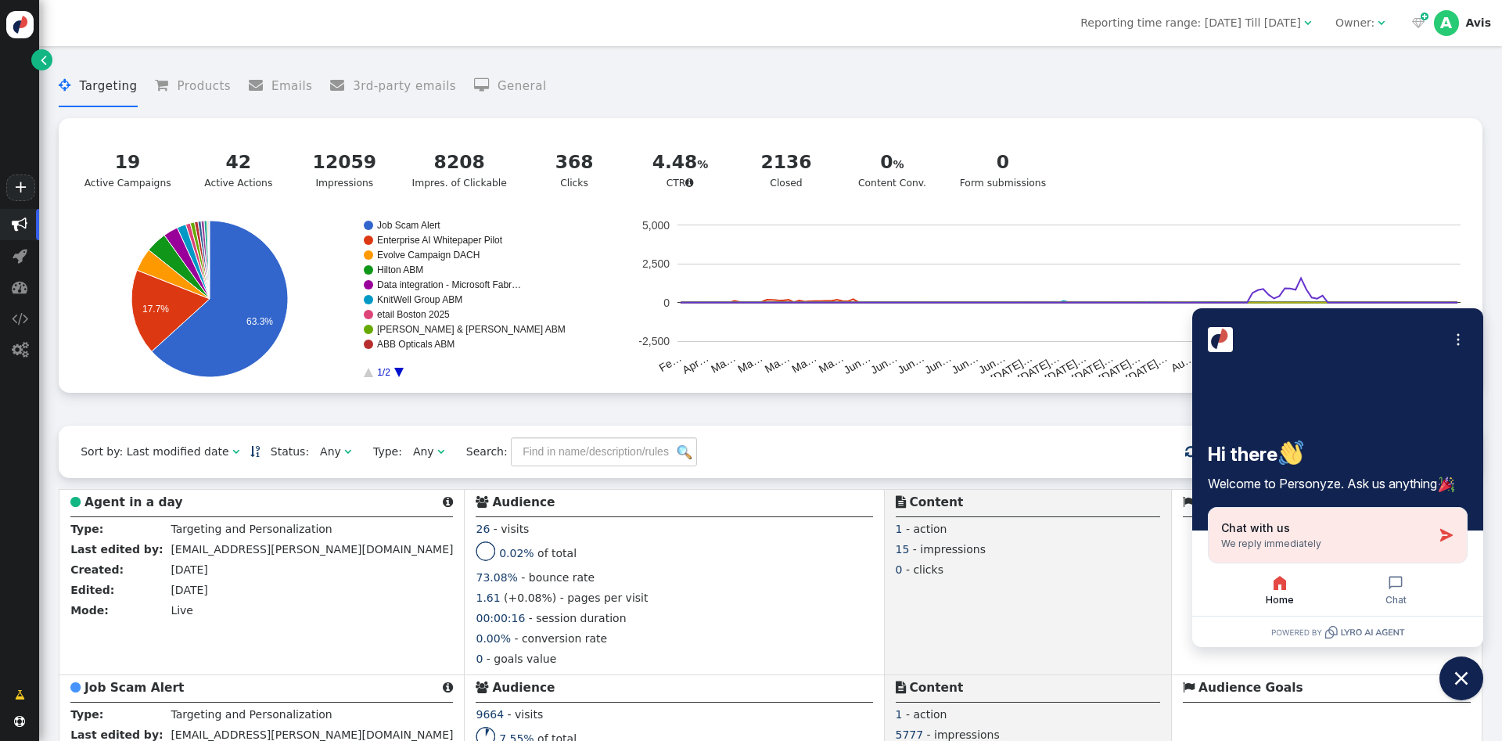
click at [1289, 534] on div "Chat with us We reply immediately" at bounding box center [1326, 535] width 211 height 30
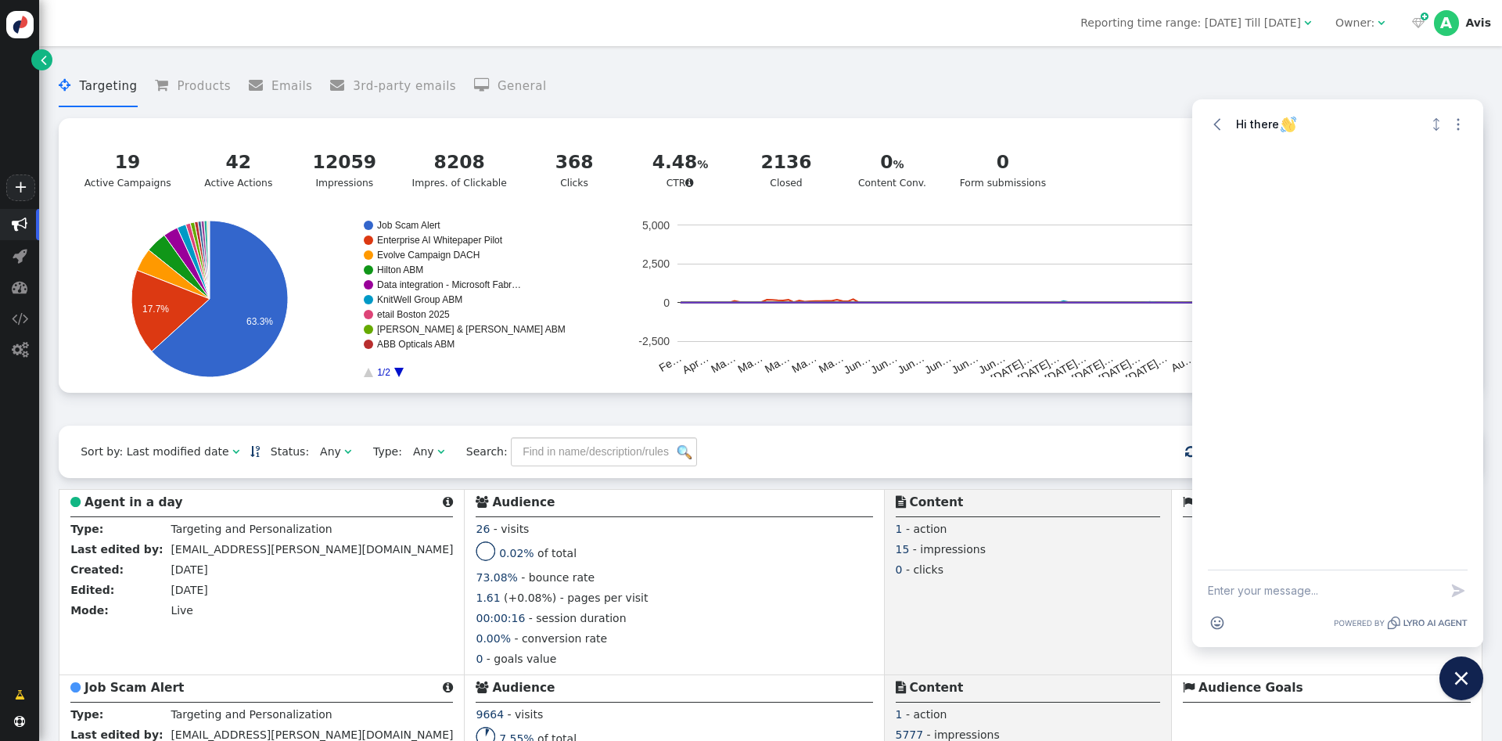
click at [1266, 601] on textarea "New message" at bounding box center [1324, 590] width 232 height 41
type textarea "Hello, the campaigns are not running? I checked in multiple devices and it's no…"
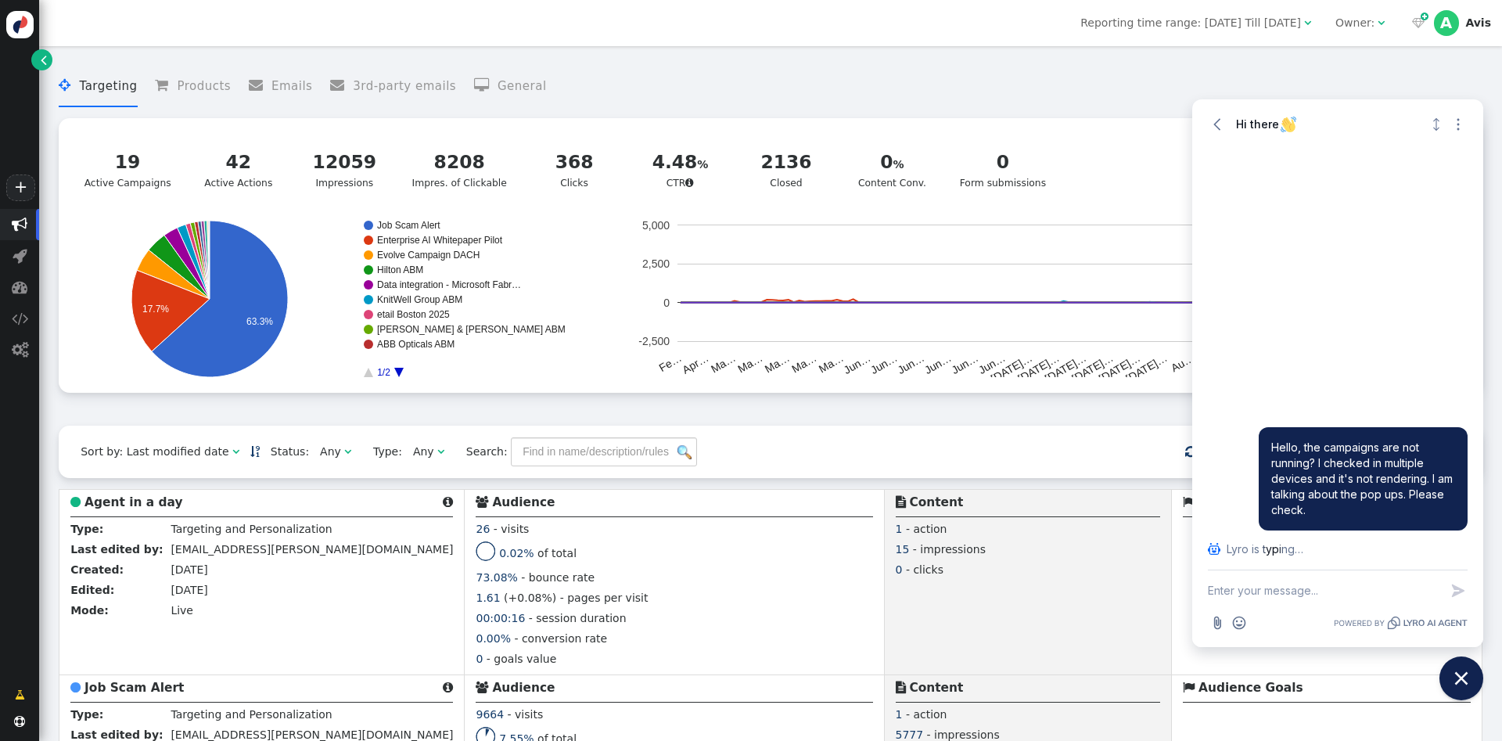
scroll to position [86, 0]
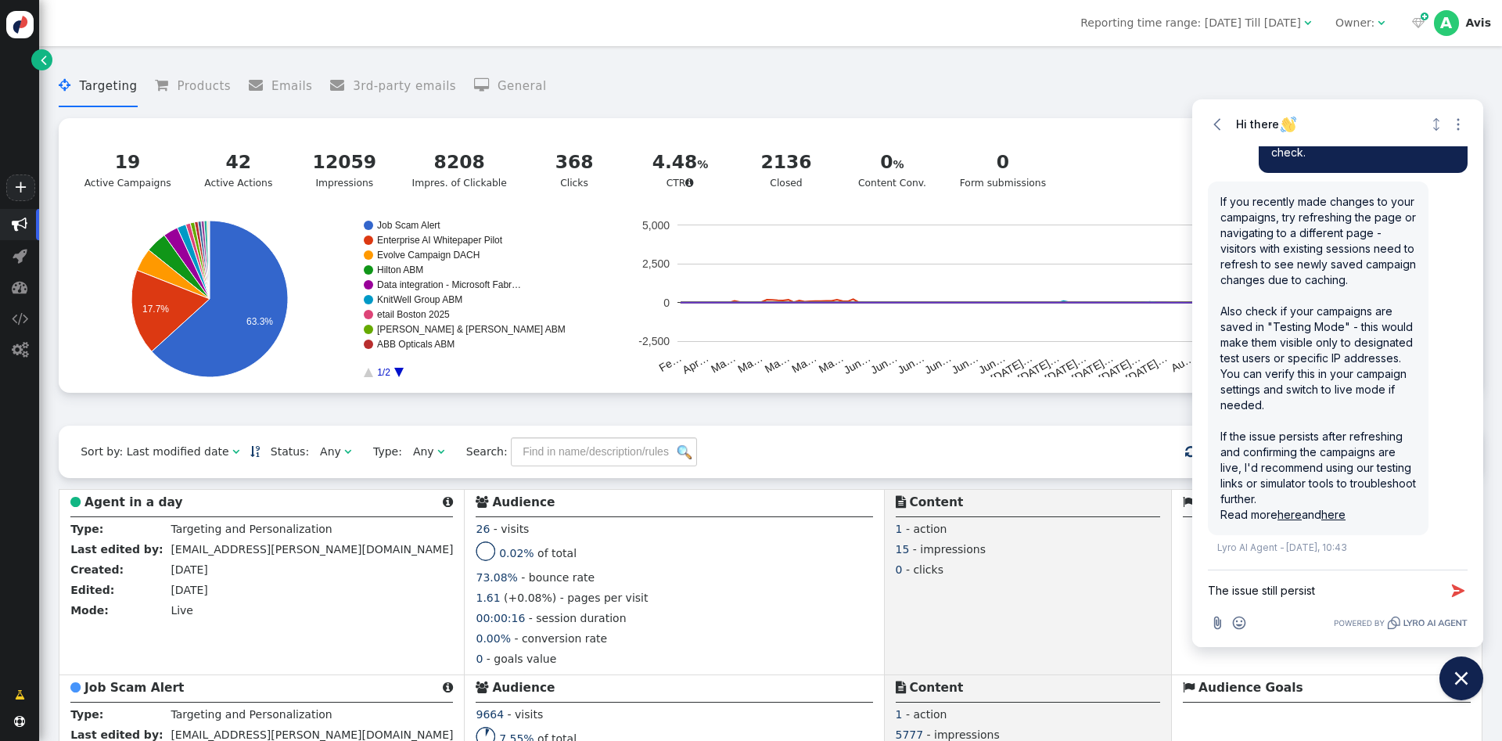
type textarea "The issue still persist."
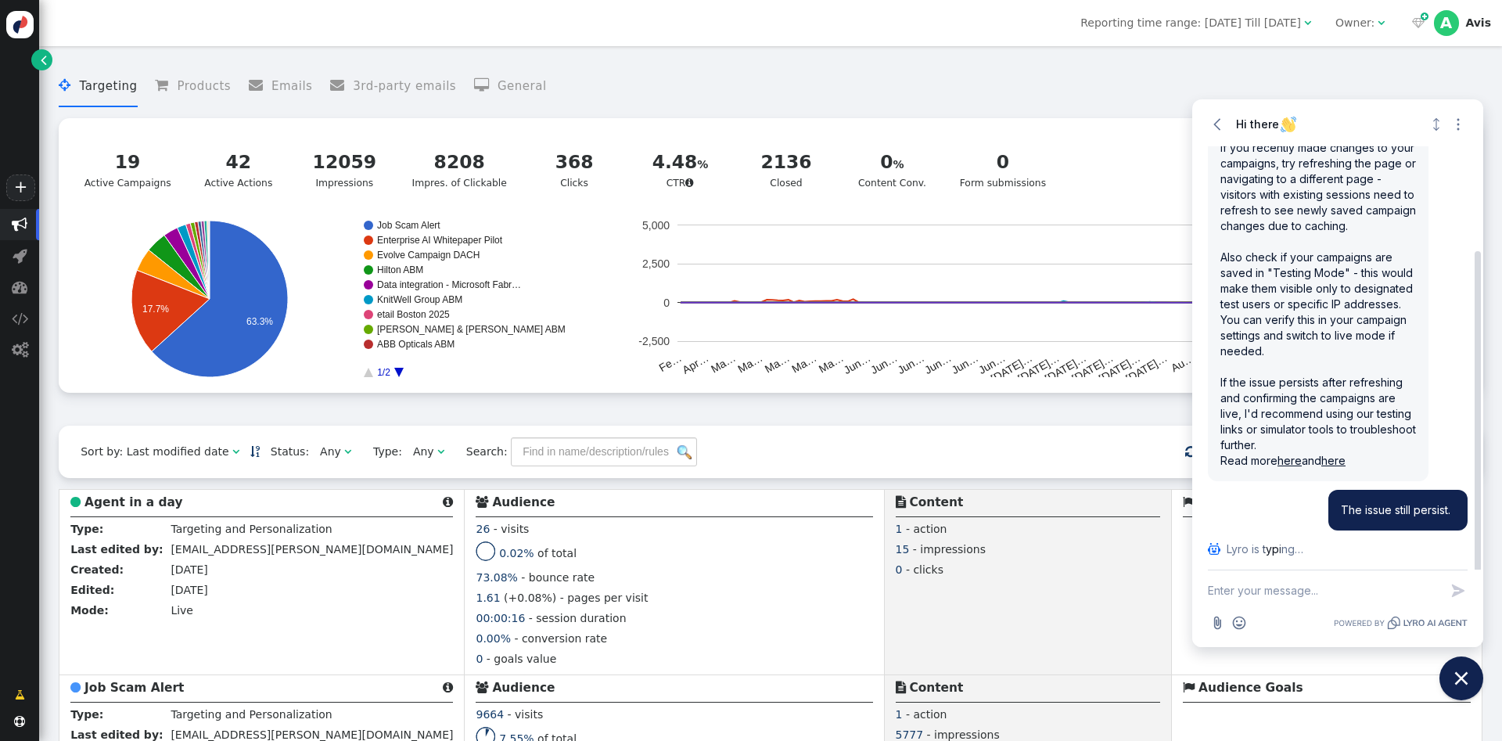
scroll to position [336, 0]
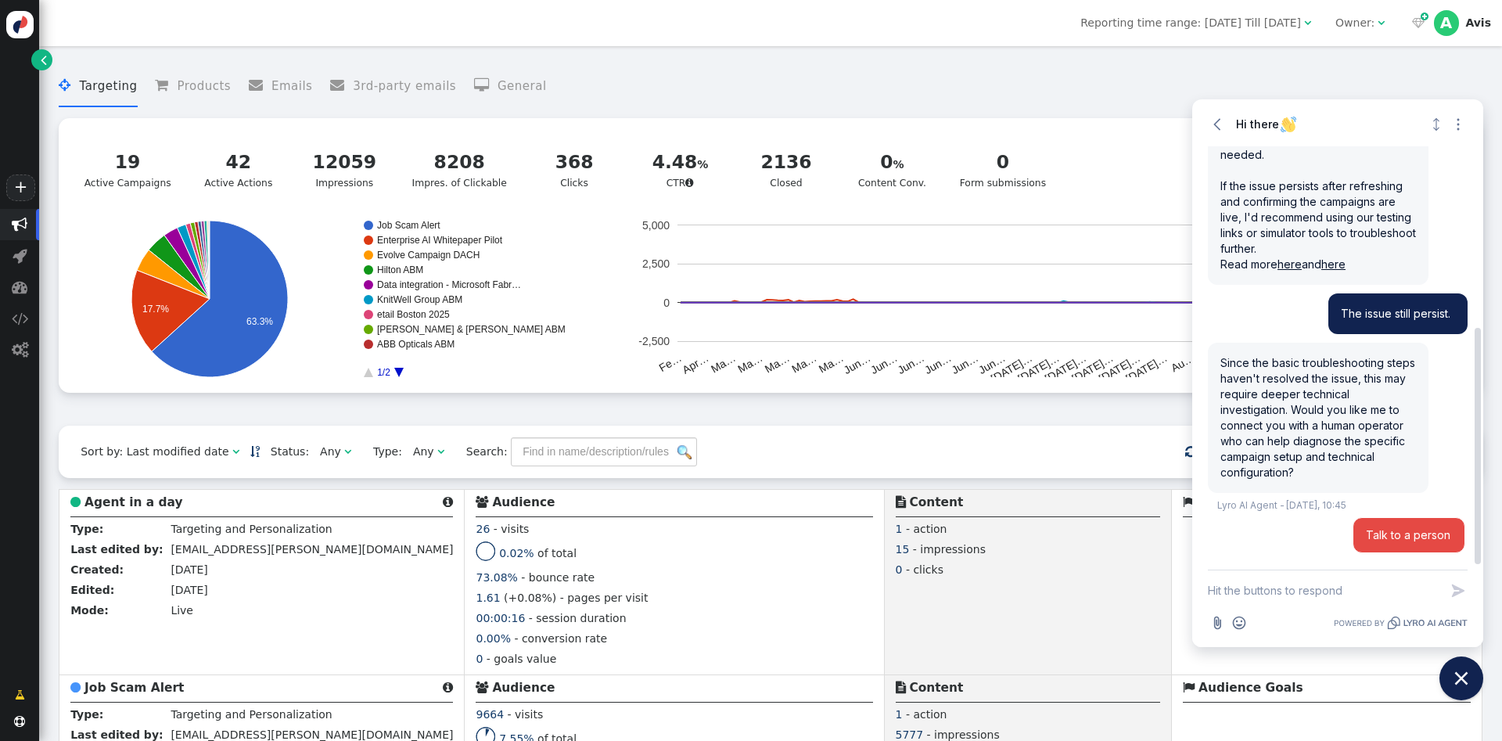
click at [1410, 530] on span "Talk to a person" at bounding box center [1409, 535] width 86 height 16
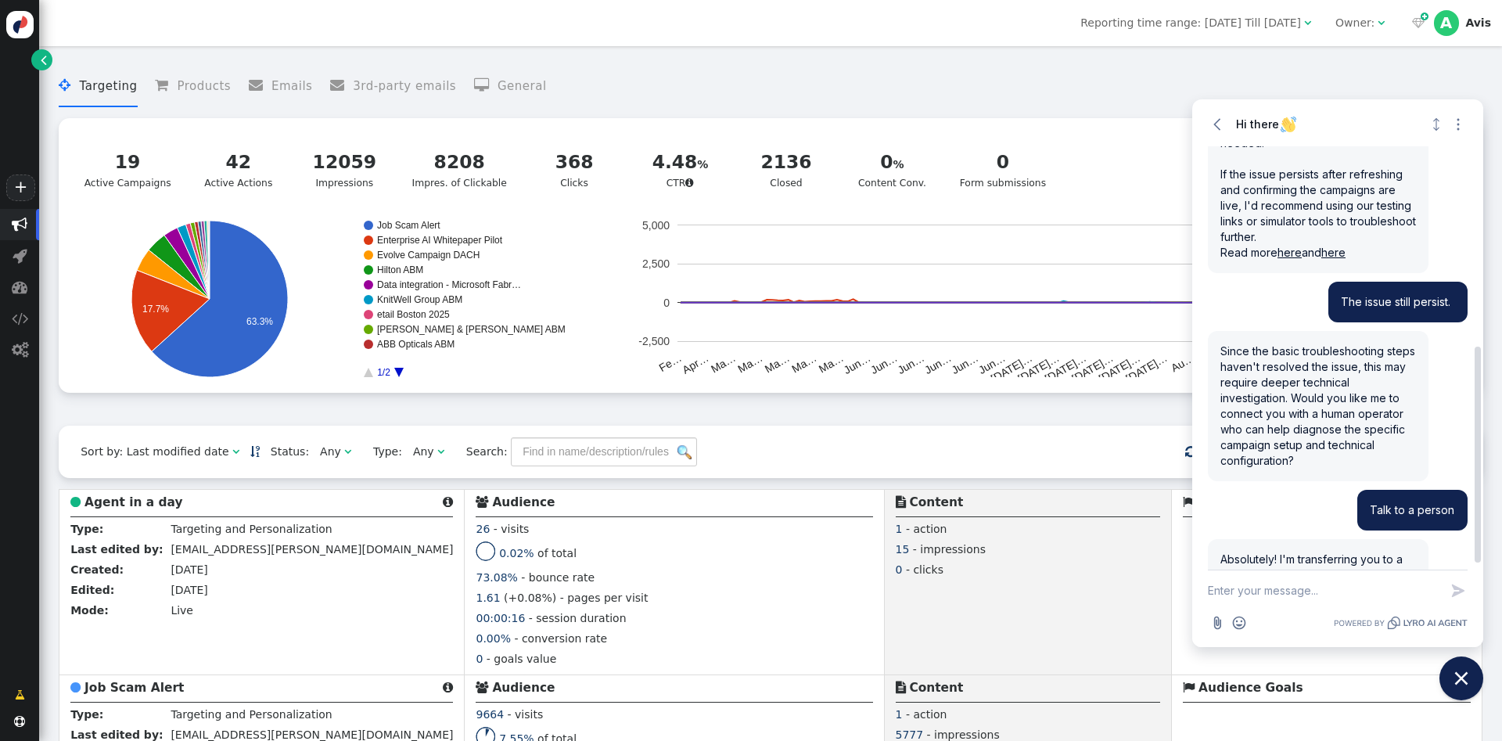
scroll to position [408, 0]
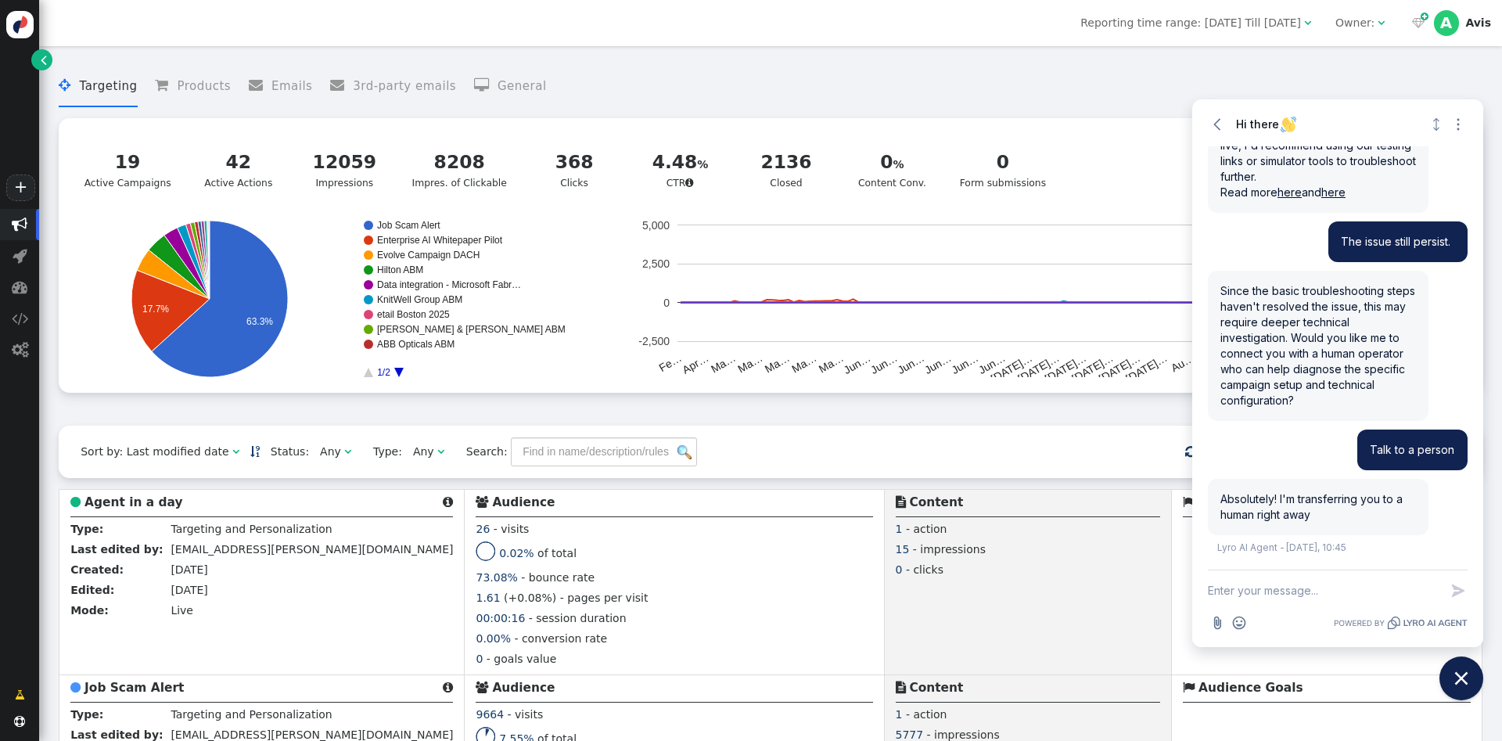
click at [1323, 589] on textarea "New message" at bounding box center [1324, 590] width 232 height 41
type textarea "ok"
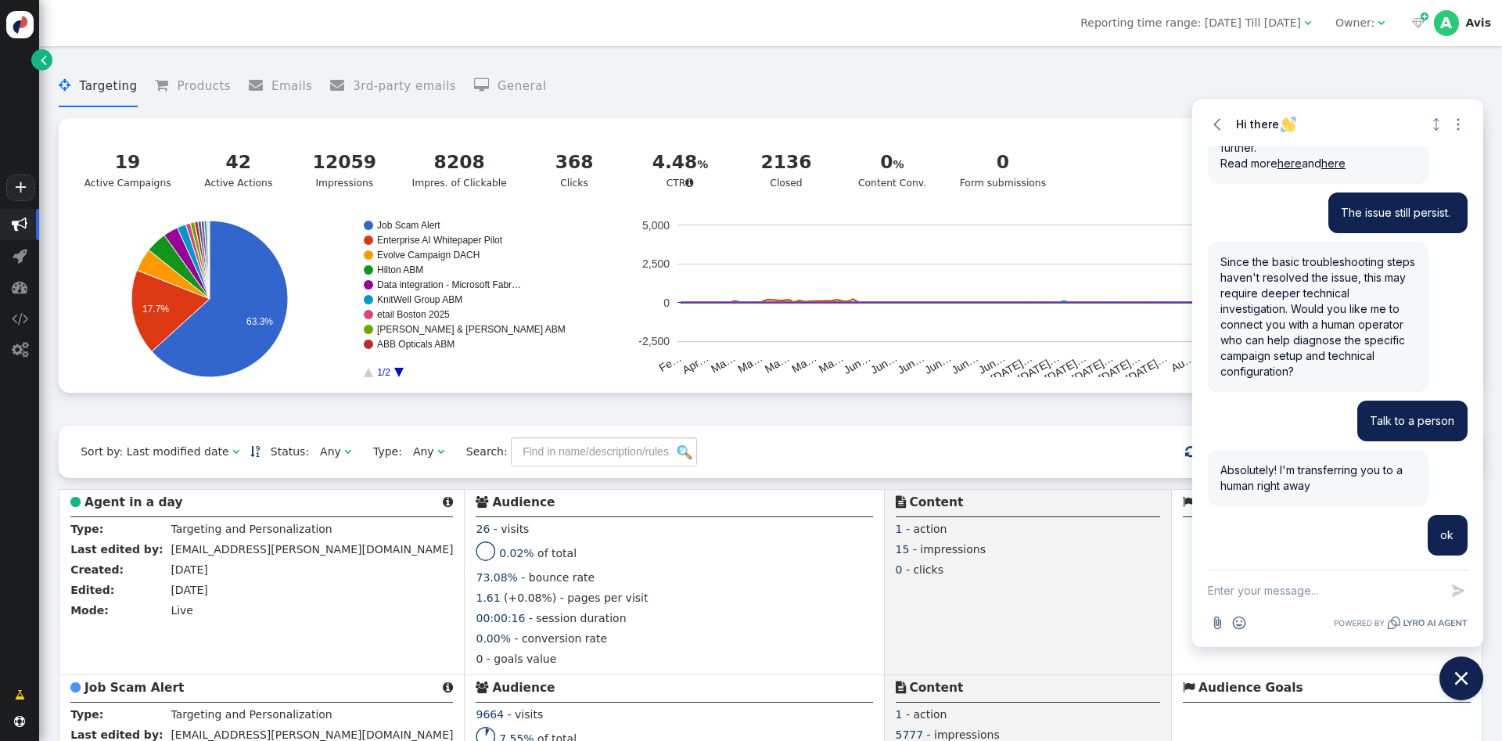
click at [1326, 84] on menu " Targeting  Products  Emails  3rd-party emails  General" at bounding box center [771, 86] width 1424 height 41
